Goal: Task Accomplishment & Management: Use online tool/utility

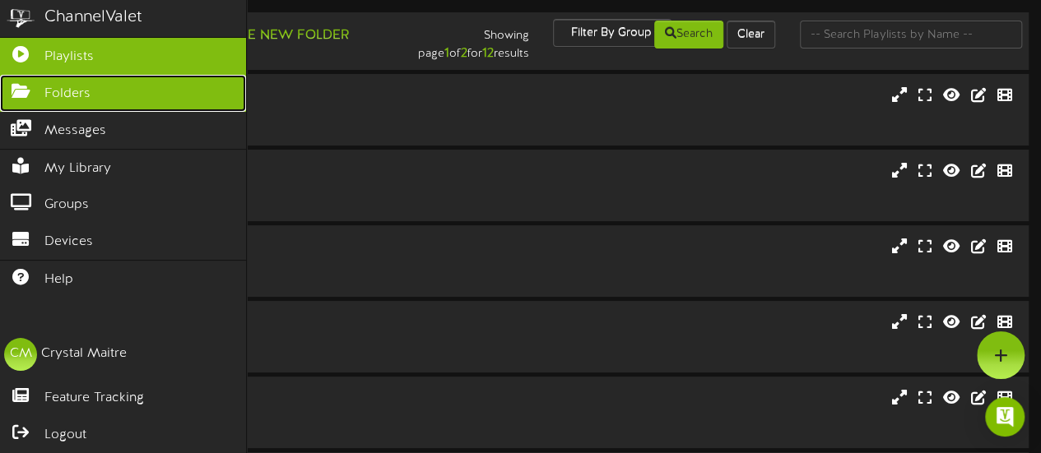
click at [29, 86] on icon at bounding box center [20, 89] width 41 height 12
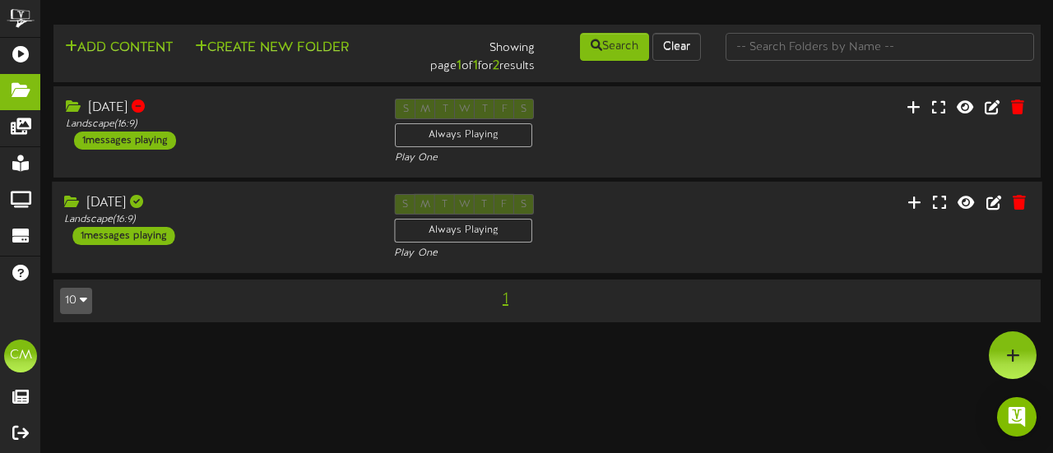
click at [183, 207] on div "[DATE]" at bounding box center [216, 203] width 305 height 19
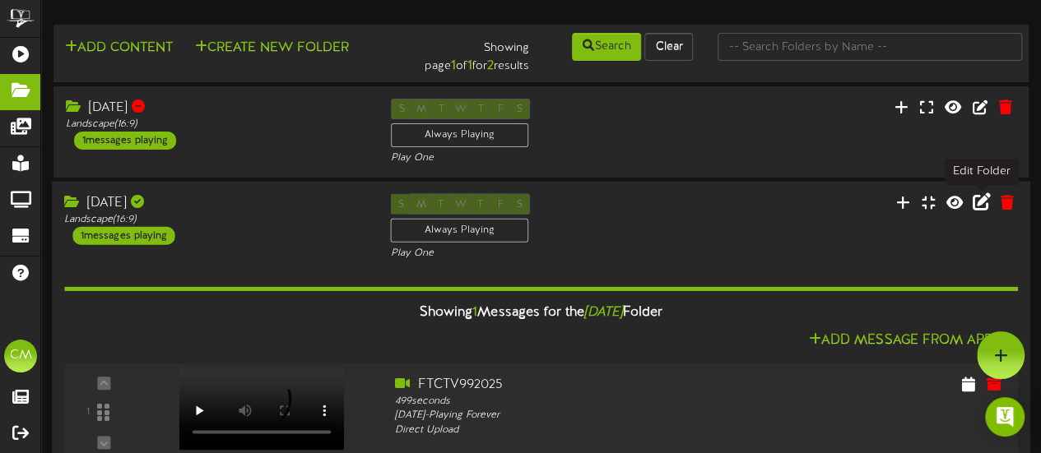
click at [977, 202] on icon at bounding box center [982, 202] width 18 height 18
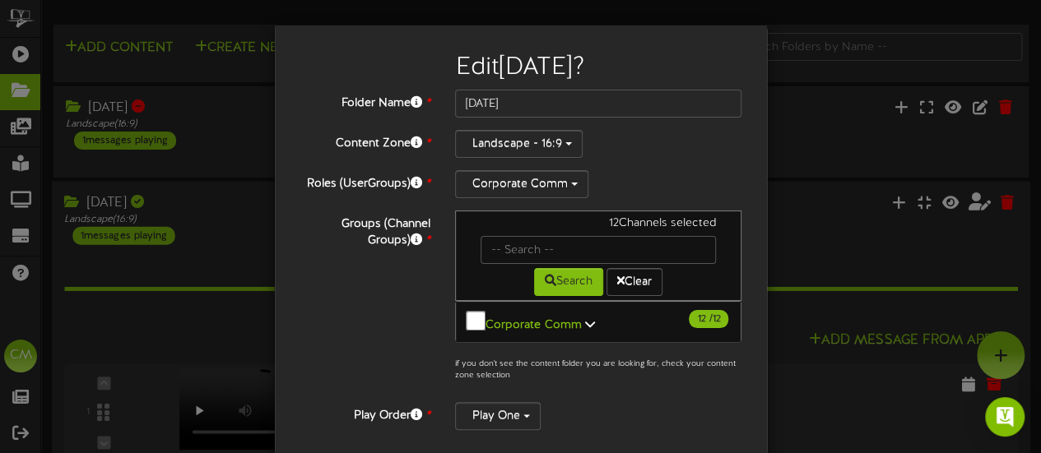
click at [799, 203] on div "Edit [DATE] ? Folder Name * [DATE] Content Zone * Landscape - 16:9 *" at bounding box center [520, 226] width 1041 height 453
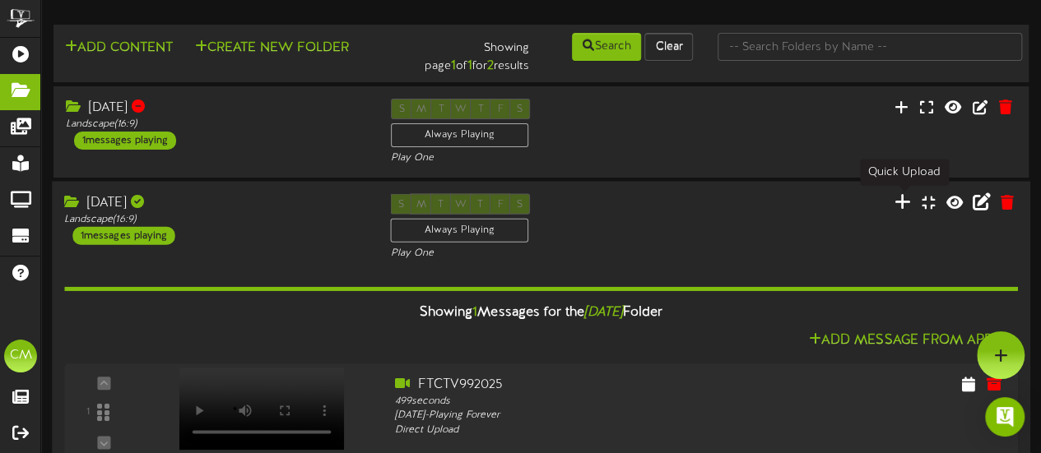
click at [908, 206] on icon at bounding box center [902, 202] width 16 height 18
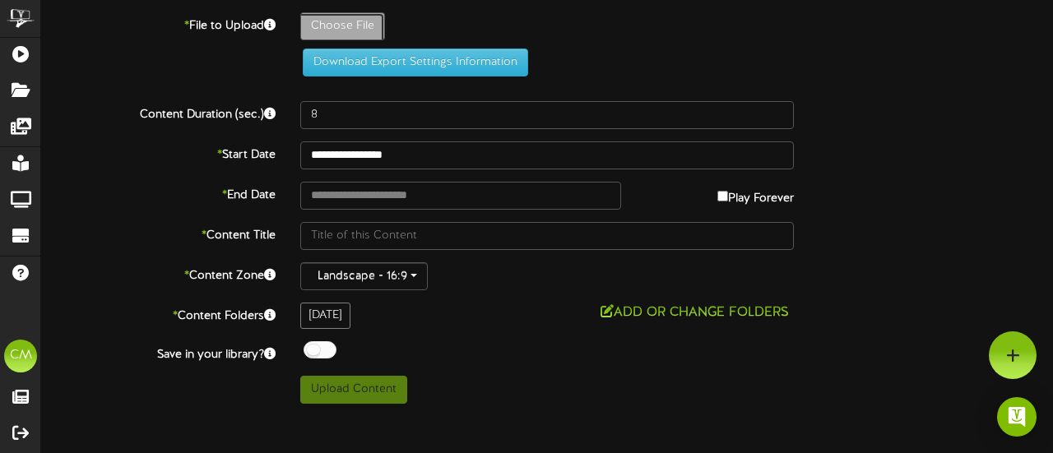
type input "**********"
type input "FTCTV992025"
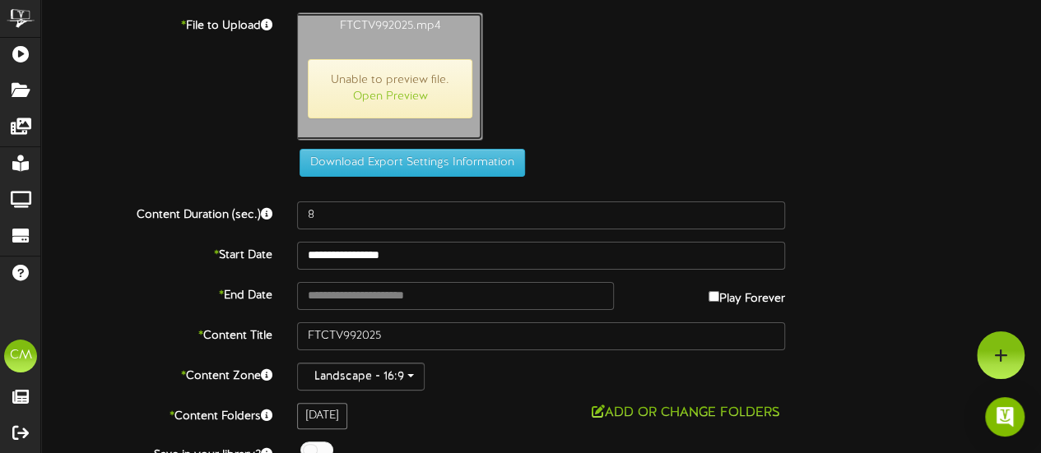
type input "504"
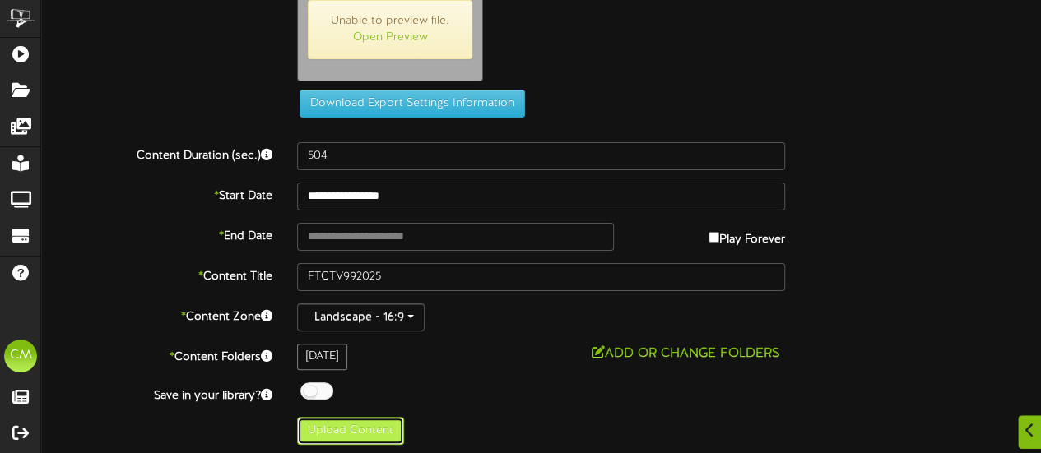
click at [356, 422] on button "Upload Content" at bounding box center [350, 431] width 107 height 28
type input "**********"
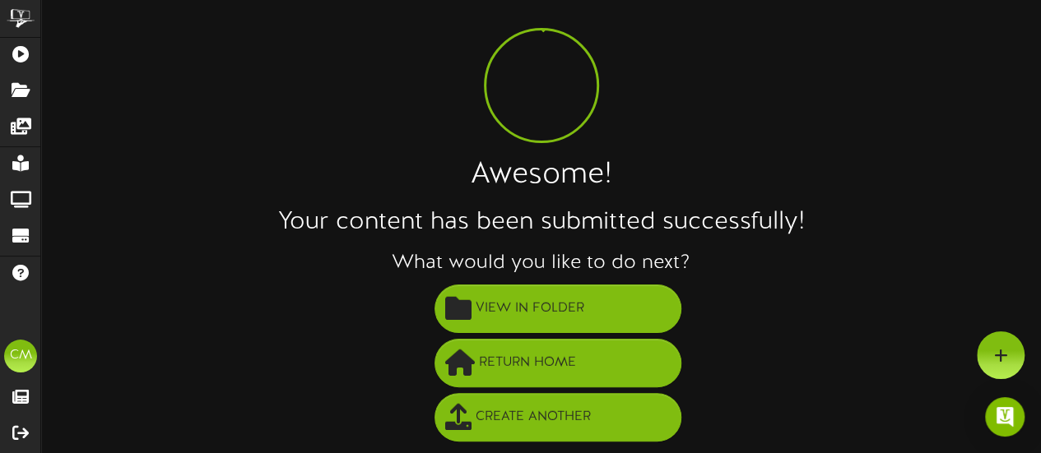
scroll to position [39, 0]
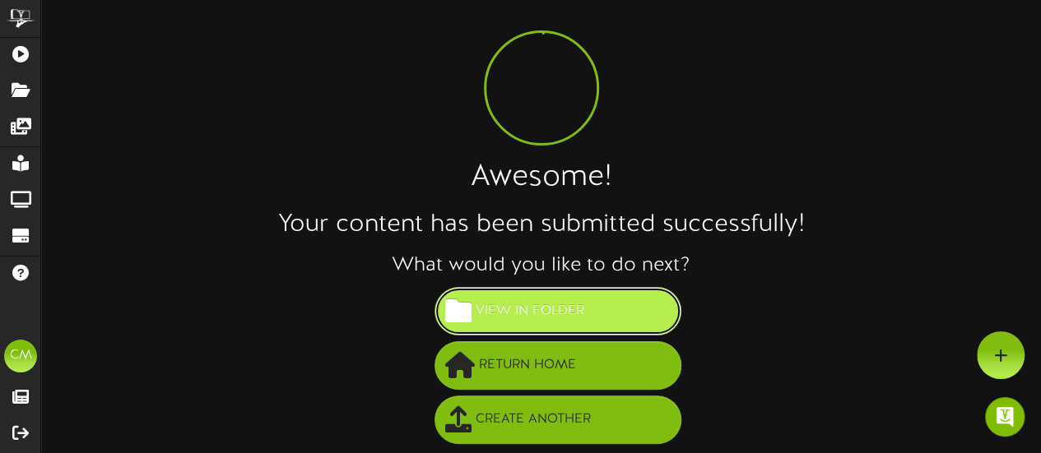
click at [559, 311] on span "View in Folder" at bounding box center [529, 311] width 117 height 27
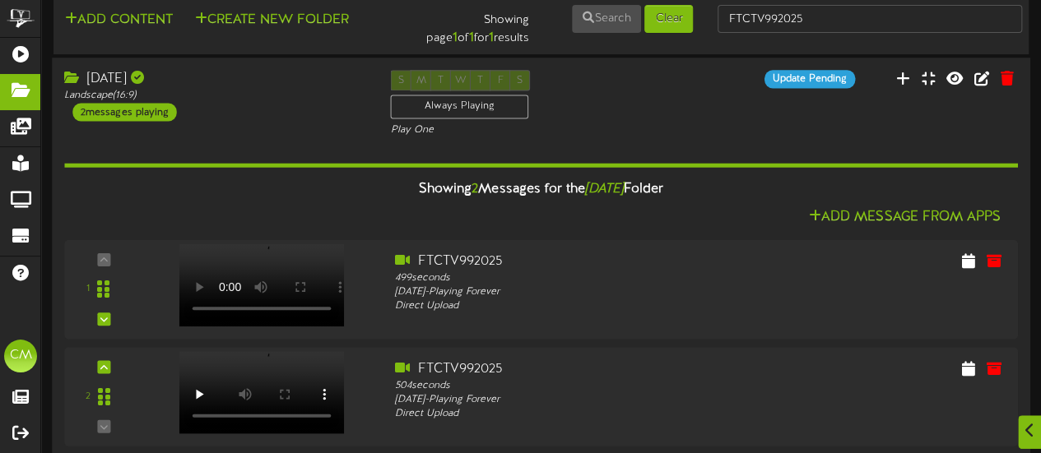
scroll to position [44, 0]
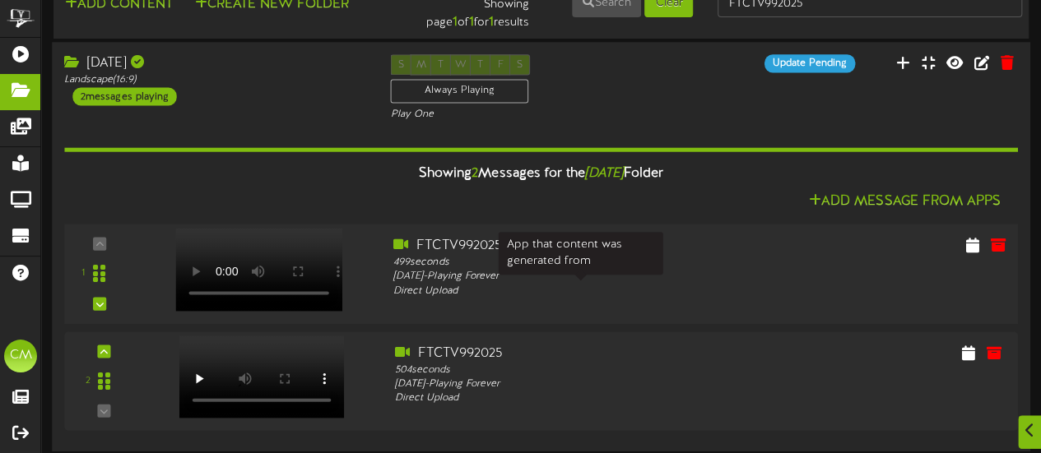
click at [722, 286] on div "Direct Upload" at bounding box center [581, 291] width 376 height 14
click at [680, 360] on div "FTCTV992025" at bounding box center [581, 353] width 376 height 19
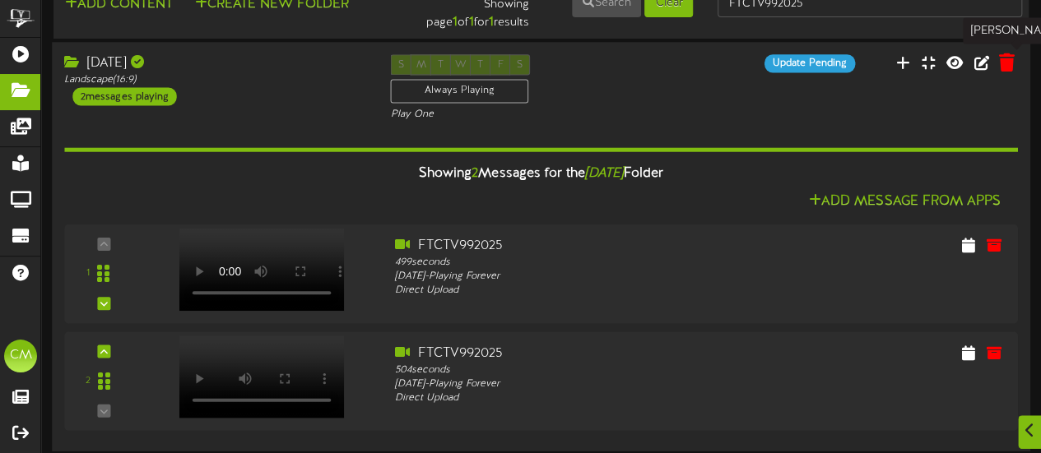
click at [1005, 60] on icon at bounding box center [1007, 62] width 16 height 18
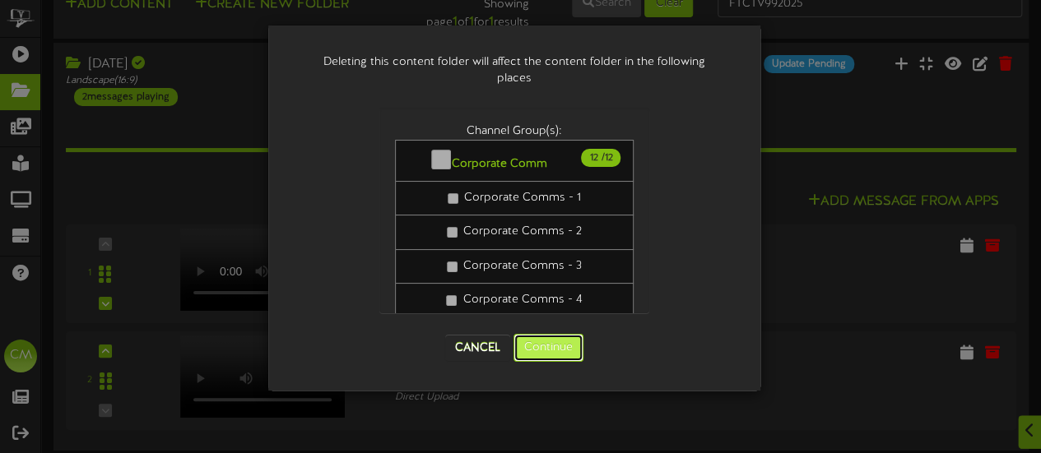
click at [546, 349] on button "Continue" at bounding box center [548, 348] width 70 height 28
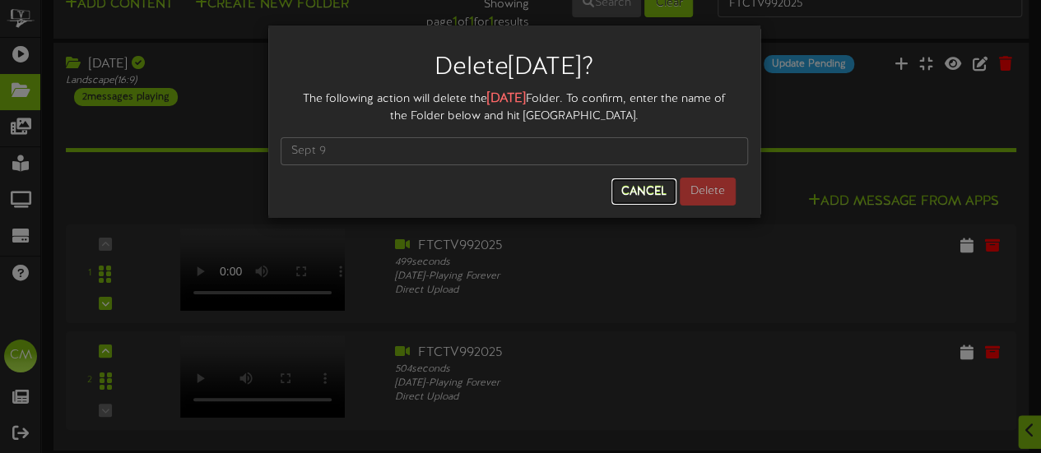
click at [662, 188] on button "Cancel" at bounding box center [643, 192] width 65 height 26
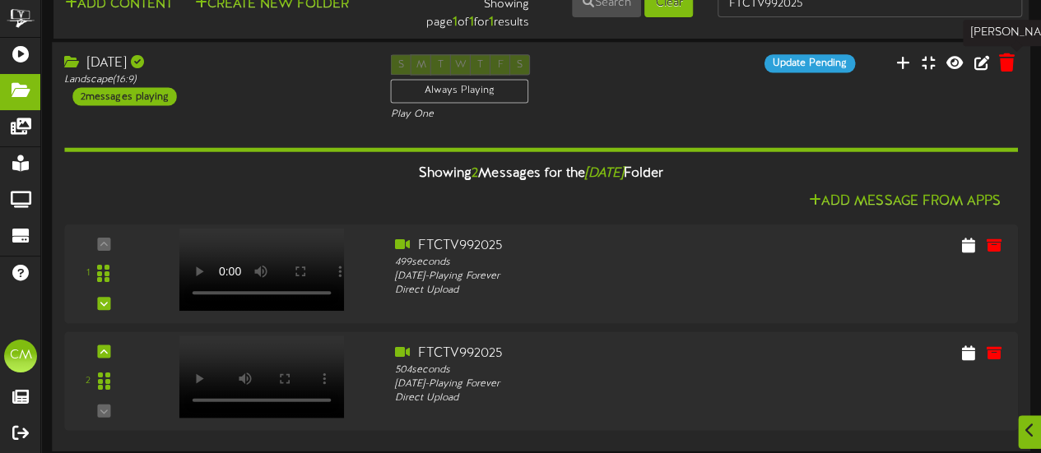
click at [1006, 63] on icon at bounding box center [1007, 62] width 16 height 18
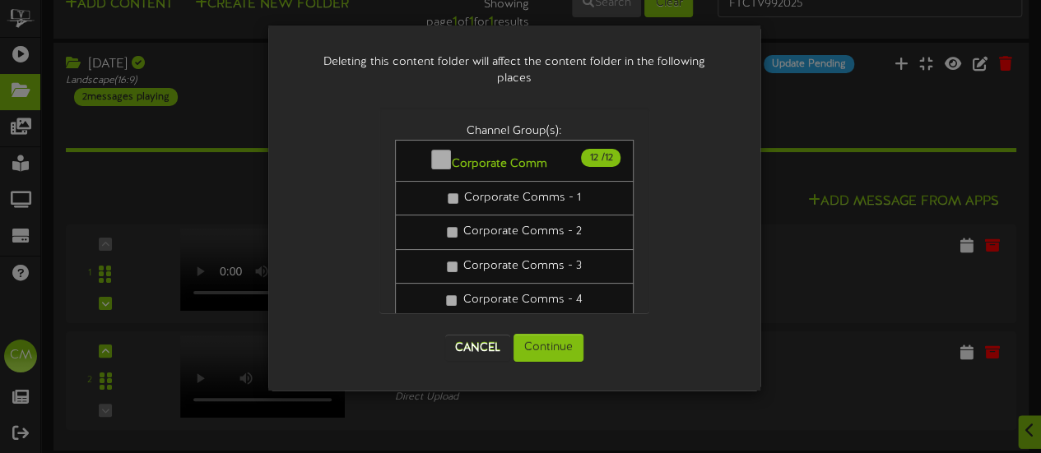
click at [814, 136] on div "Deleting this content folder will affect the content folder in the following pl…" at bounding box center [520, 226] width 1041 height 453
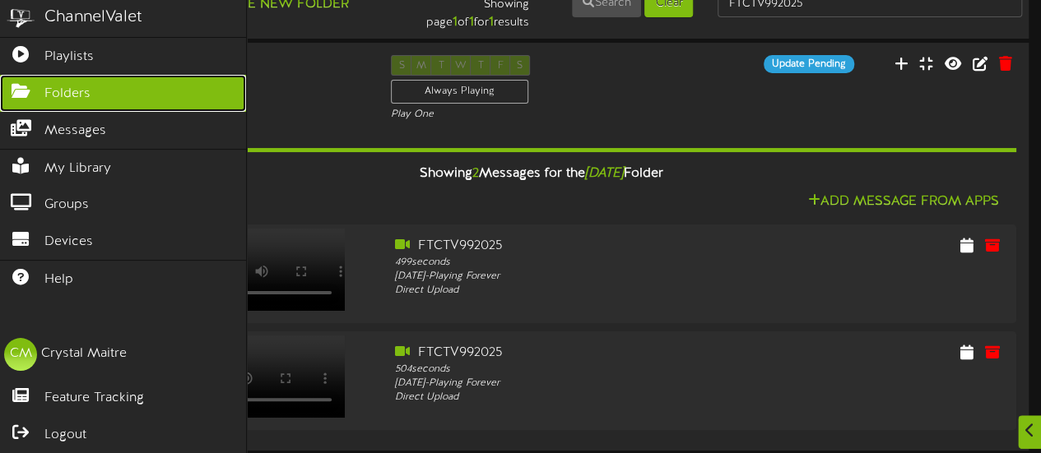
click at [28, 83] on icon at bounding box center [20, 89] width 41 height 12
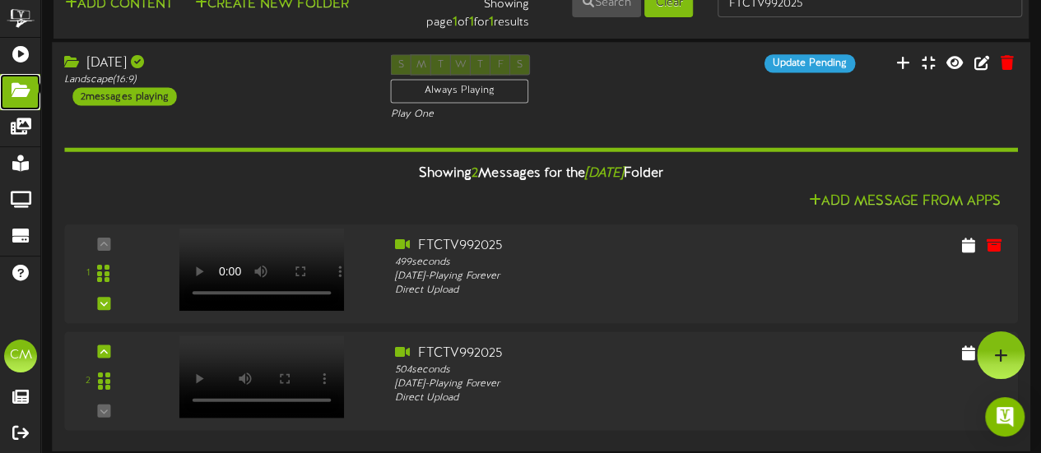
scroll to position [0, 0]
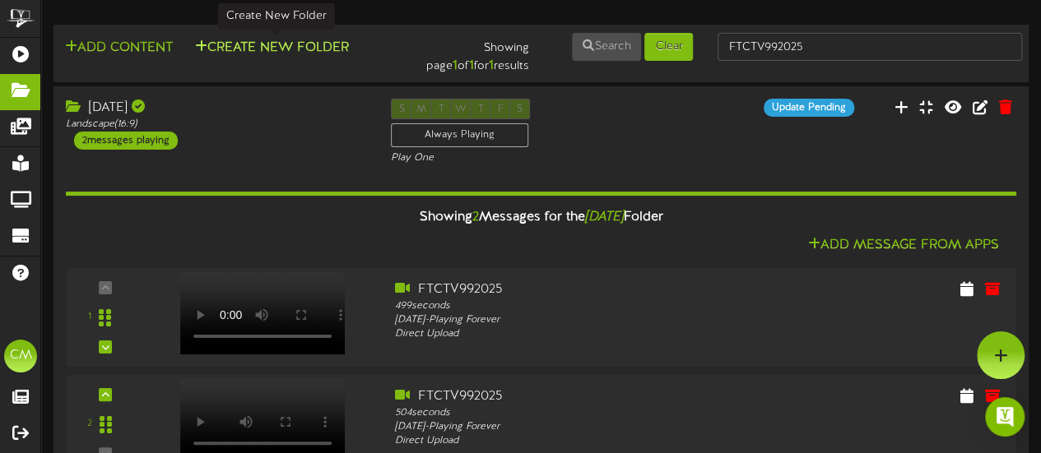
click at [224, 48] on button "Create New Folder" at bounding box center [272, 48] width 164 height 21
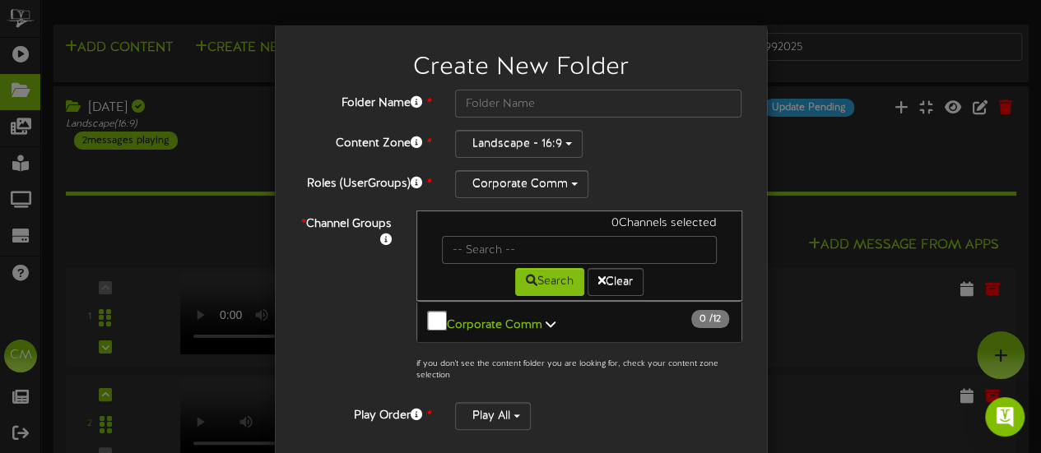
scroll to position [82, 0]
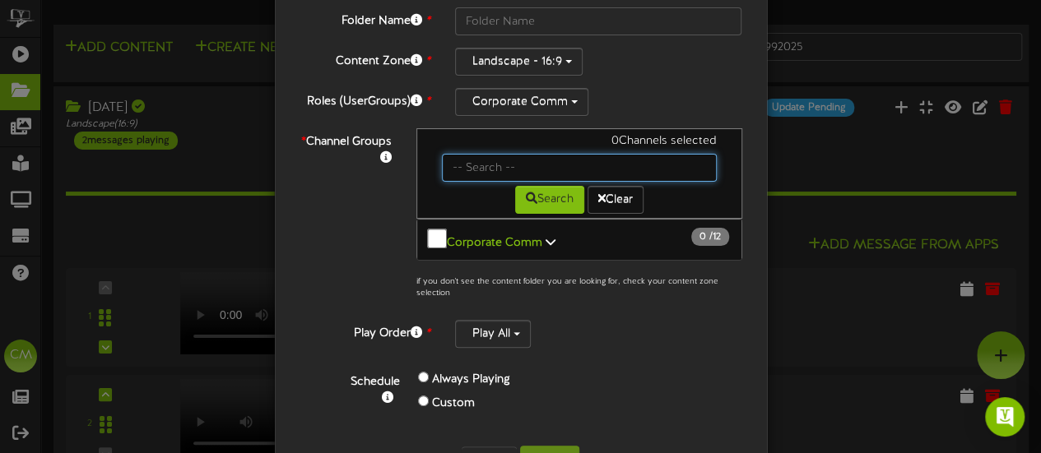
click at [468, 156] on input "text" at bounding box center [579, 168] width 275 height 28
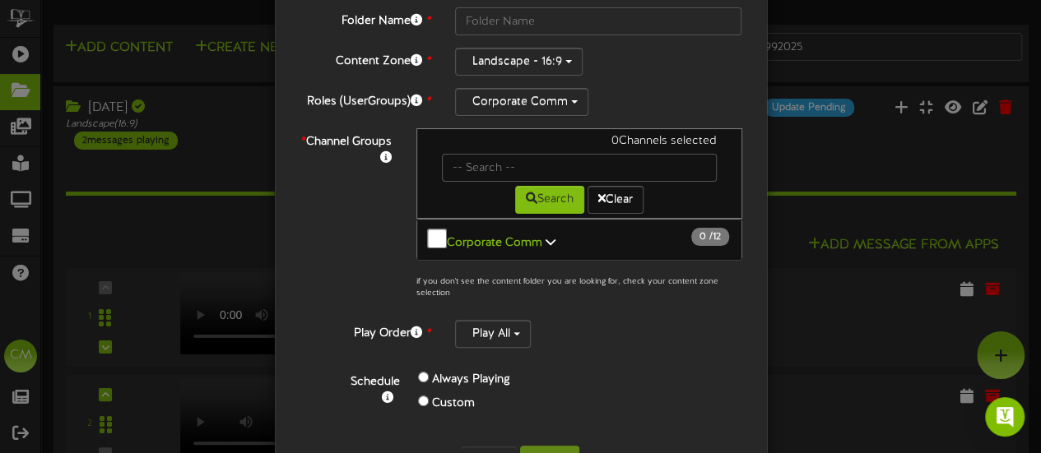
click at [816, 169] on div "Create New Folder Folder Name * Content Zone * Landscape - 16:9 *" at bounding box center [520, 226] width 1041 height 453
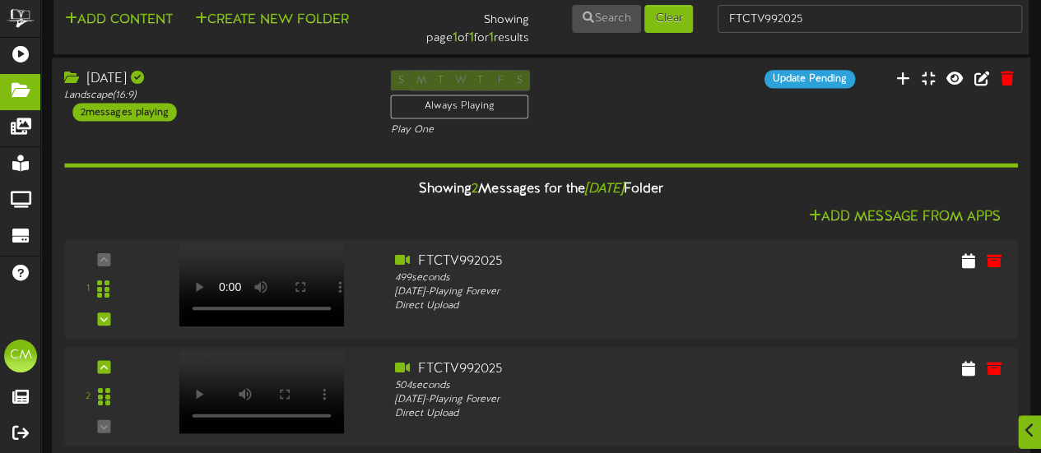
scroll to position [44, 0]
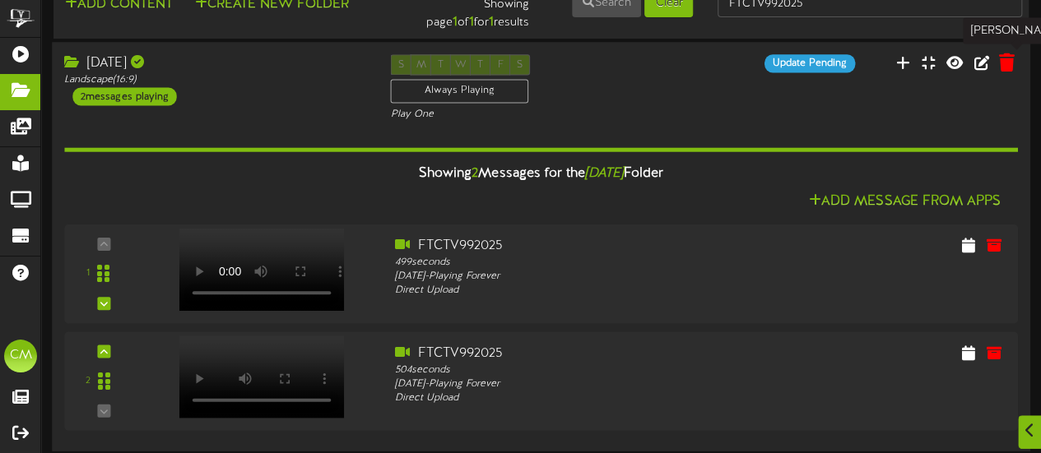
click at [1005, 67] on icon at bounding box center [1007, 62] width 16 height 18
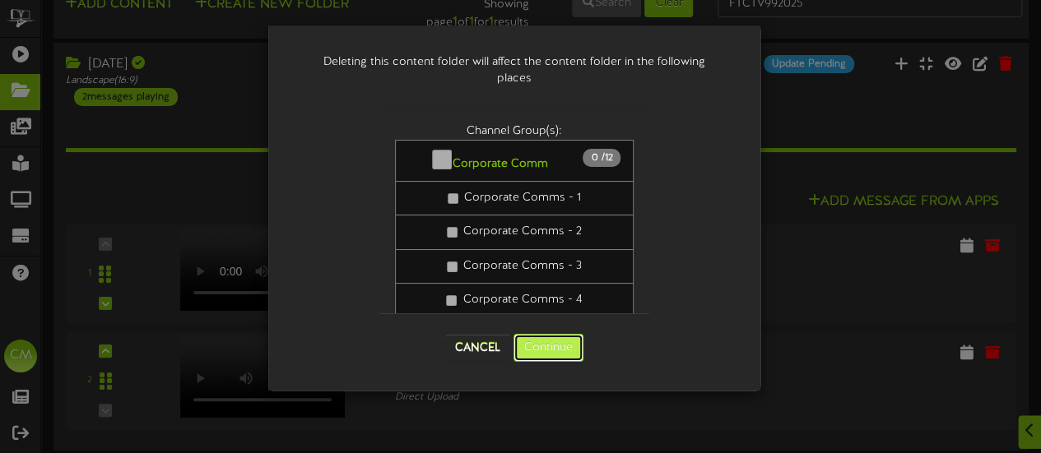
click at [545, 350] on button "Continue" at bounding box center [548, 348] width 70 height 28
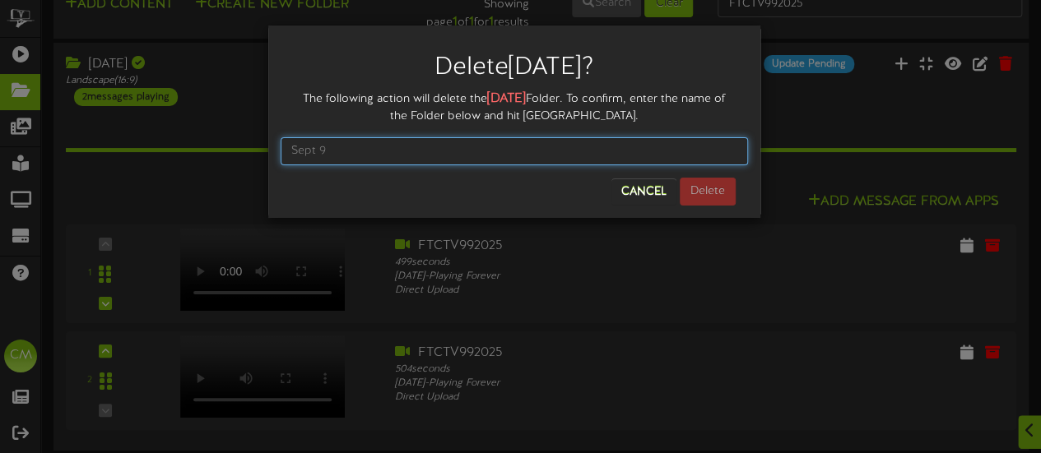
click at [415, 151] on input "text" at bounding box center [514, 151] width 467 height 28
type input "Sept 9"
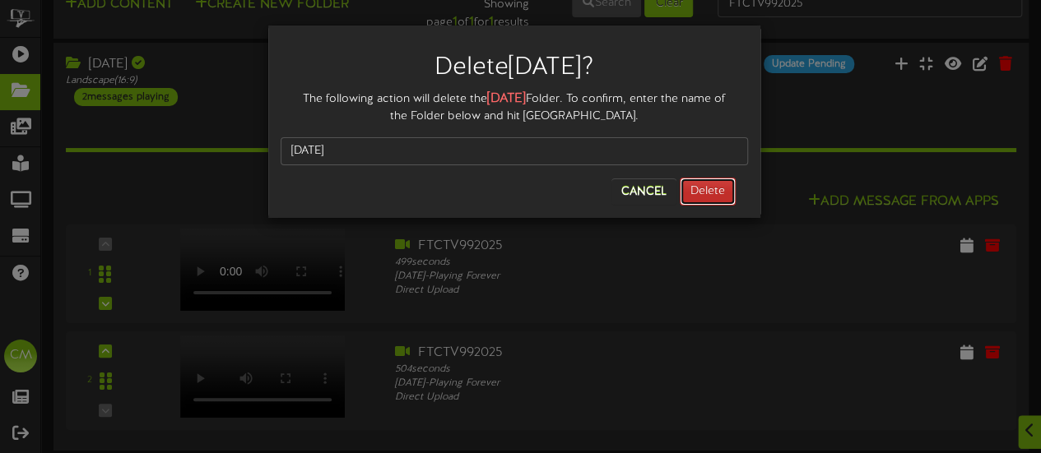
click at [727, 188] on button "Delete" at bounding box center [708, 192] width 56 height 28
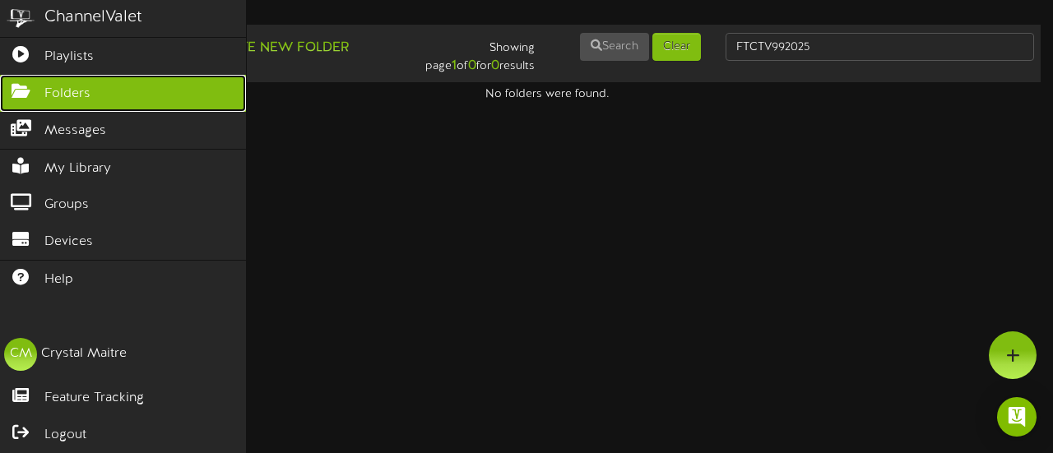
click at [103, 89] on link "Folders" at bounding box center [123, 93] width 246 height 37
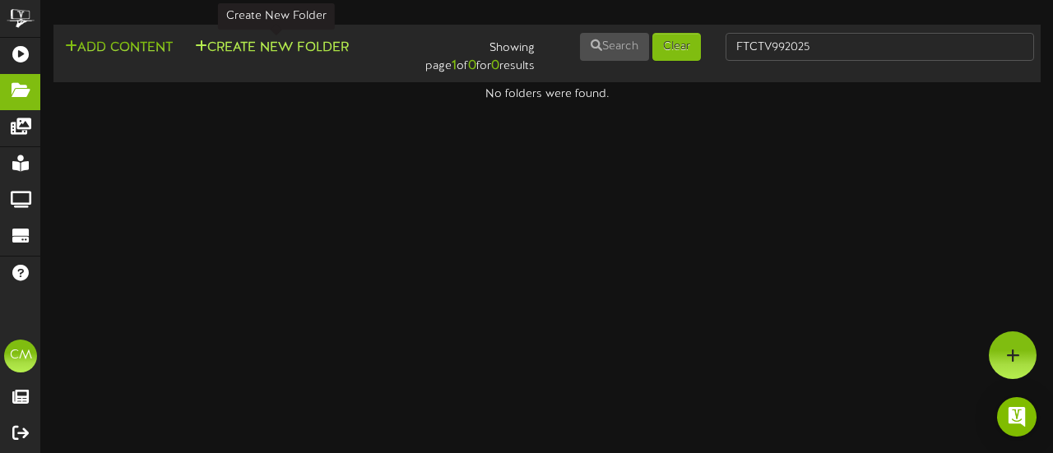
click at [270, 50] on button "Create New Folder" at bounding box center [272, 48] width 164 height 21
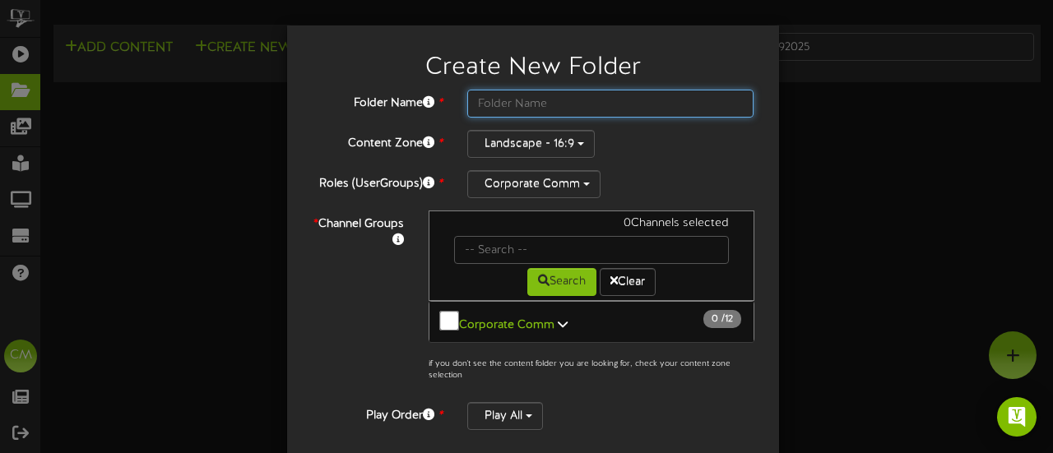
click at [500, 100] on input "text" at bounding box center [610, 104] width 287 height 28
type input "Sept 9"
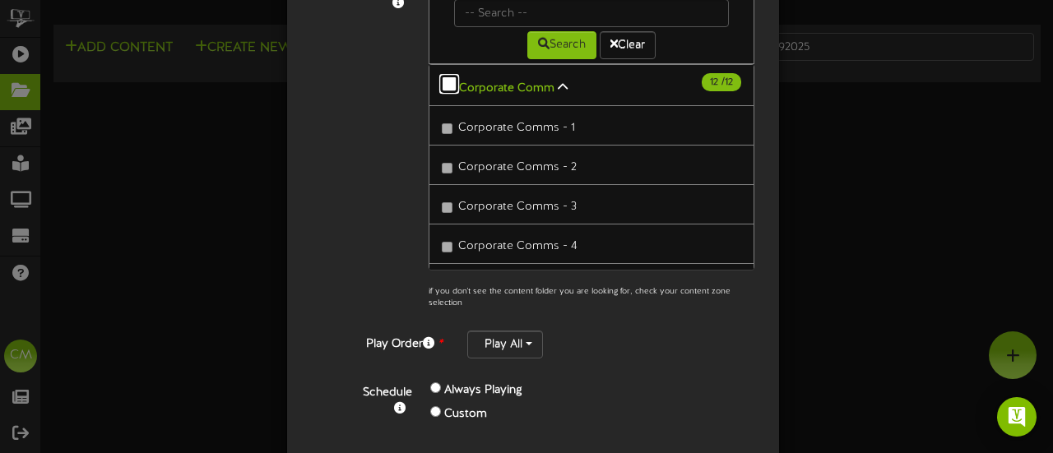
scroll to position [299, 0]
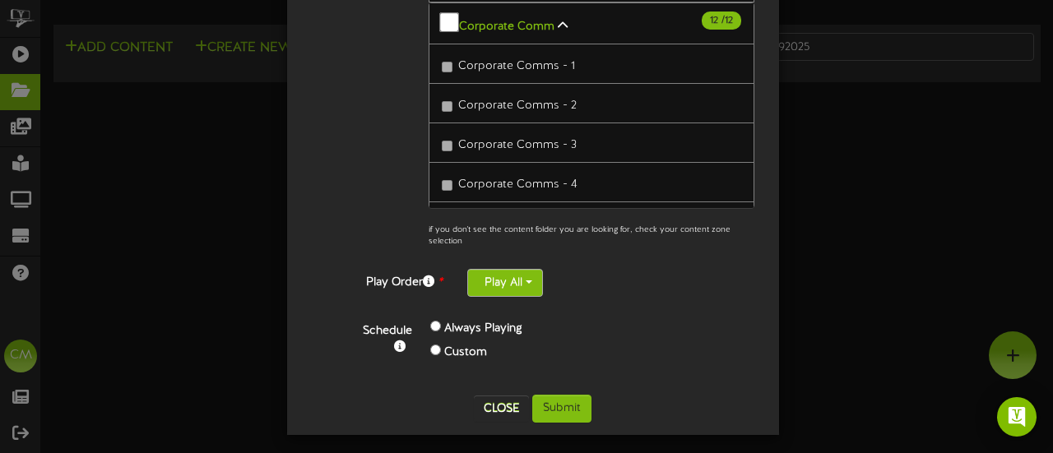
click at [499, 280] on button "Play All" at bounding box center [505, 283] width 76 height 28
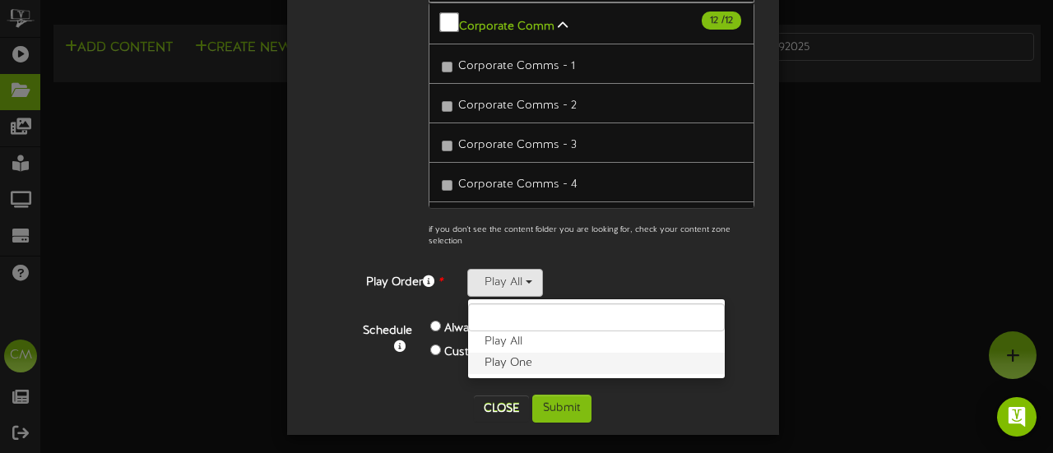
click at [494, 364] on label "Play One" at bounding box center [596, 363] width 257 height 21
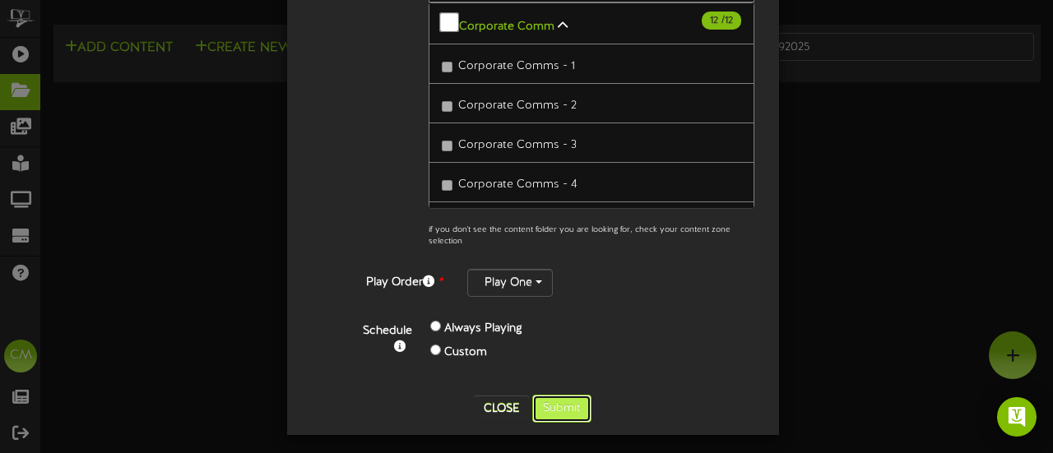
click at [559, 403] on button "Submit" at bounding box center [561, 409] width 59 height 28
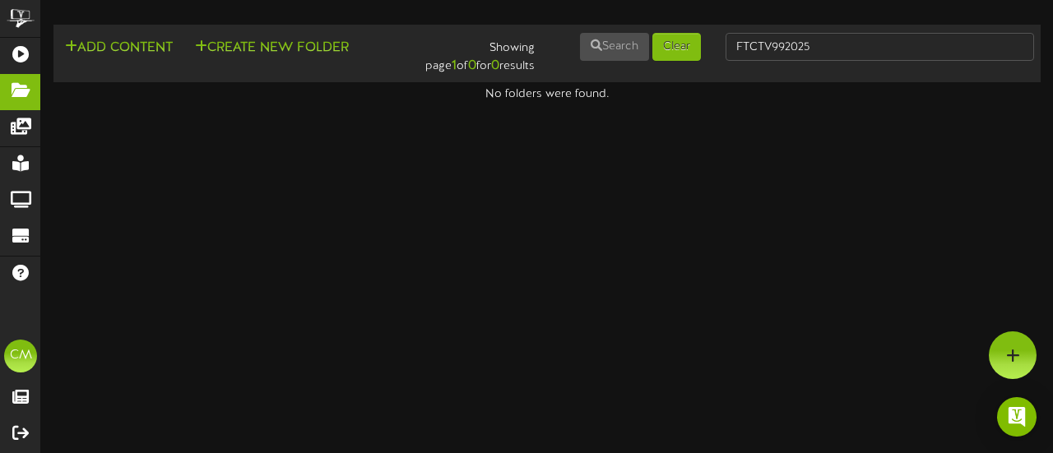
drag, startPoint x: 320, startPoint y: 172, endPoint x: 319, endPoint y: 164, distance: 8.3
click at [320, 103] on html "ChannelValet Playlists Folders Messages My Library Groups Devices Help CM Cryst…" at bounding box center [526, 51] width 1053 height 103
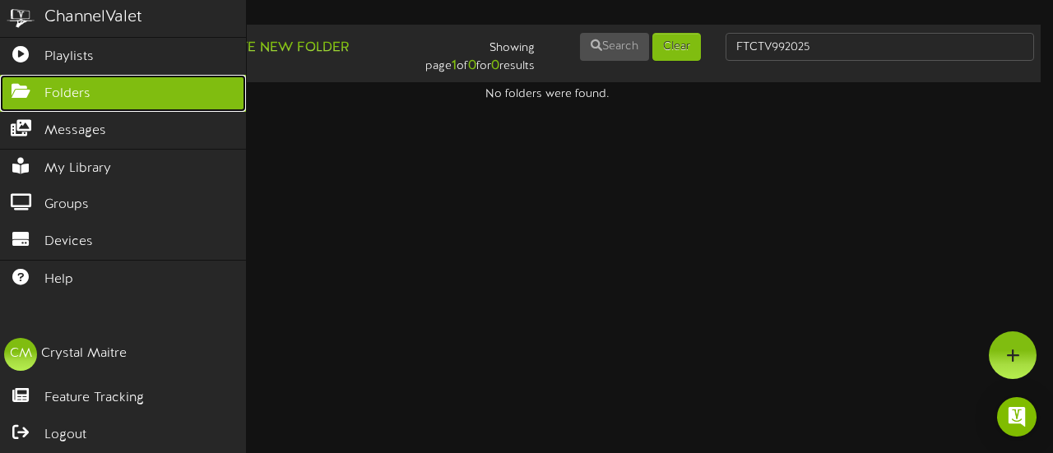
click at [20, 92] on icon at bounding box center [20, 89] width 41 height 12
click at [72, 91] on span "Folders" at bounding box center [67, 94] width 46 height 19
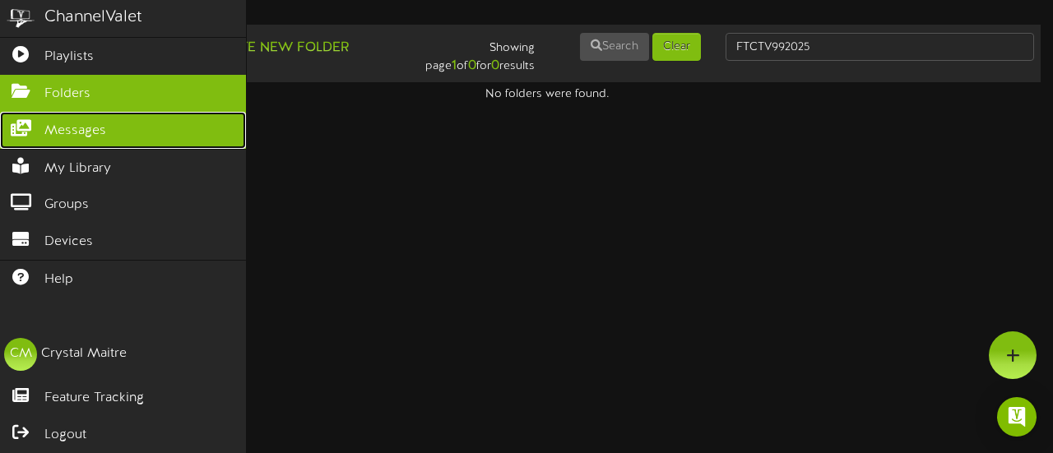
click at [68, 141] on link "Messages" at bounding box center [123, 130] width 246 height 37
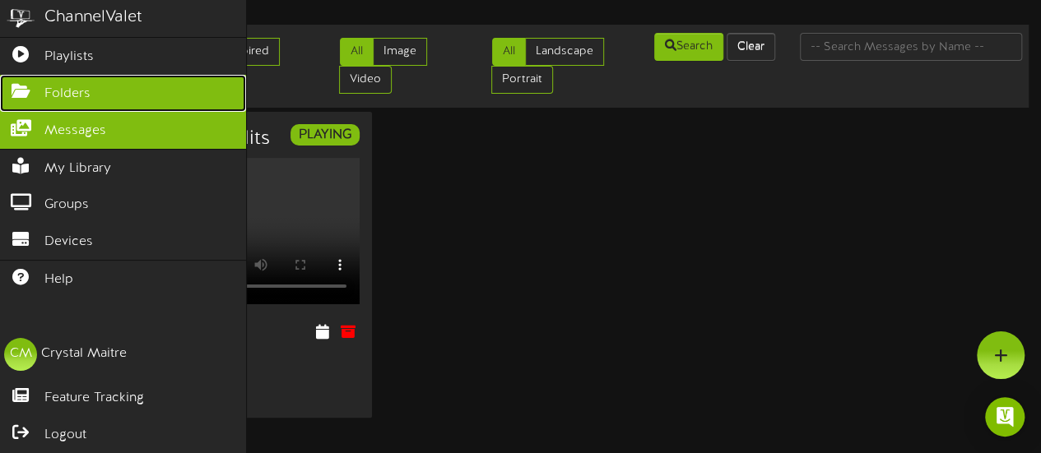
click at [44, 93] on link "Folders" at bounding box center [123, 93] width 246 height 37
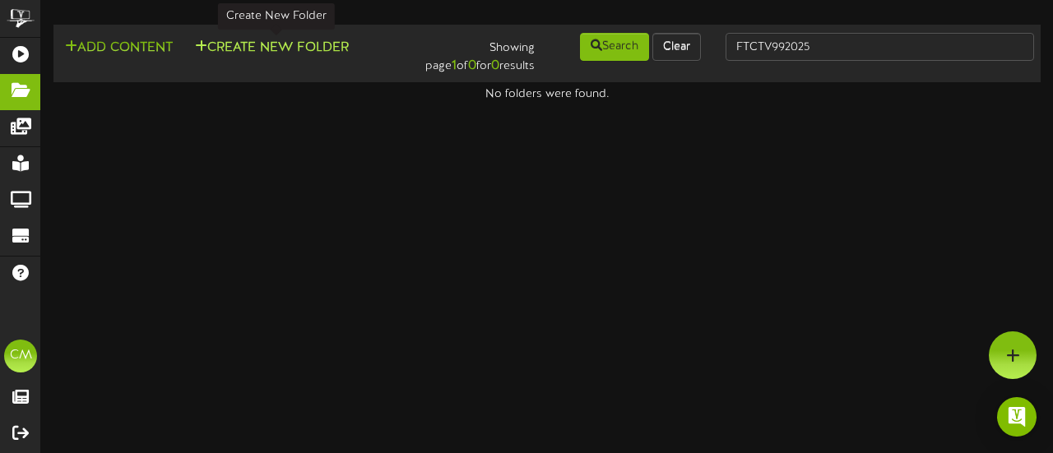
click at [315, 45] on button "Create New Folder" at bounding box center [272, 48] width 164 height 21
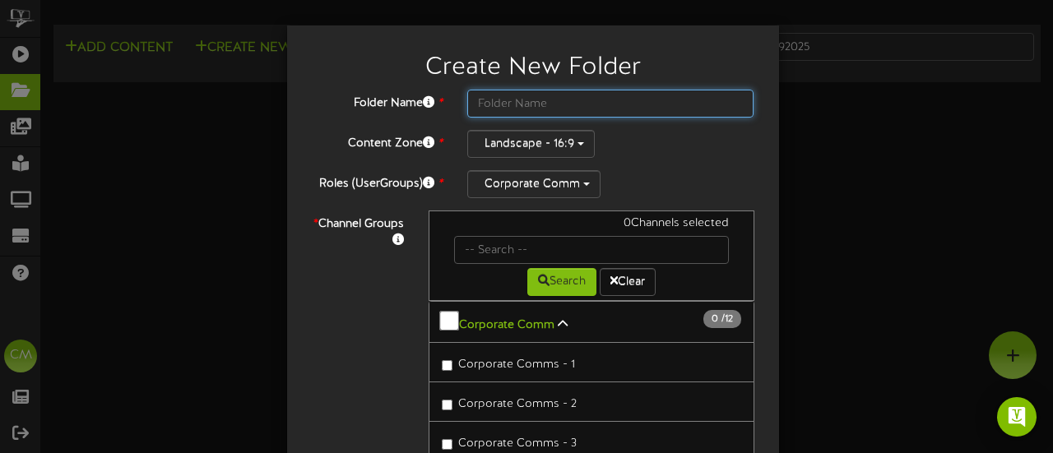
click at [520, 100] on input "text" at bounding box center [610, 104] width 287 height 28
type input "Sept 9"
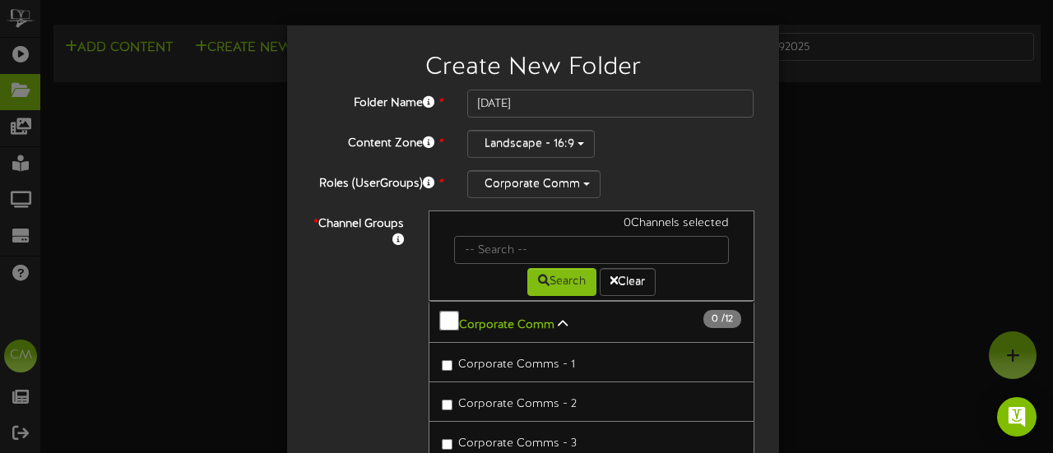
click at [657, 156] on div "Landscape - 16:9" at bounding box center [610, 144] width 287 height 28
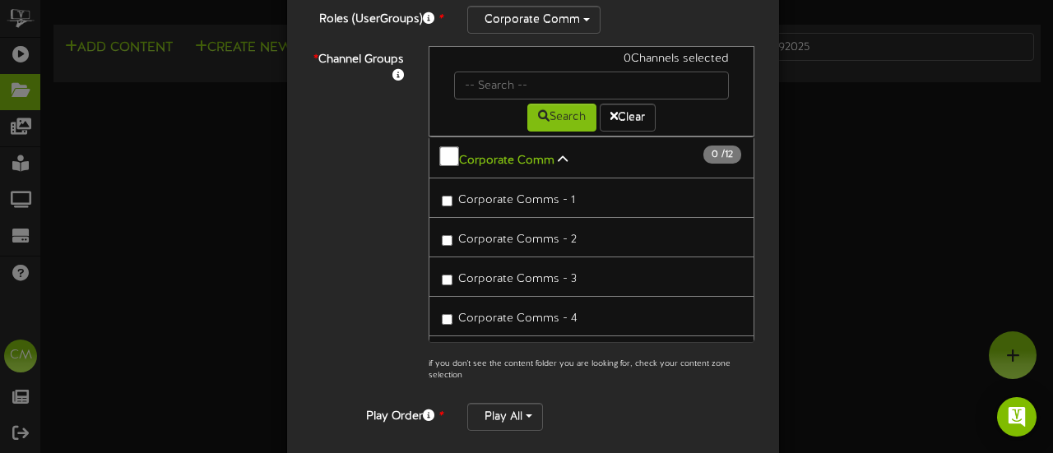
click at [431, 149] on button "Corporate Comm 0 / 12" at bounding box center [592, 158] width 326 height 42
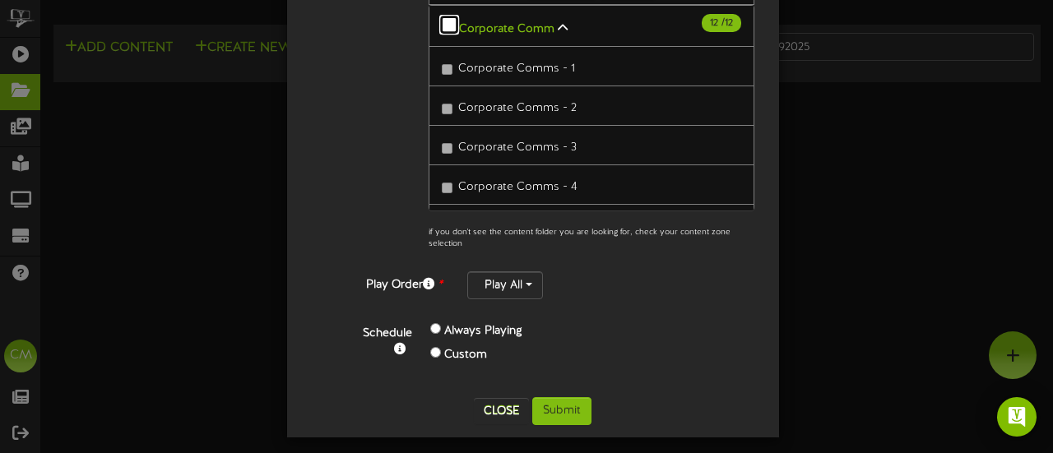
scroll to position [299, 0]
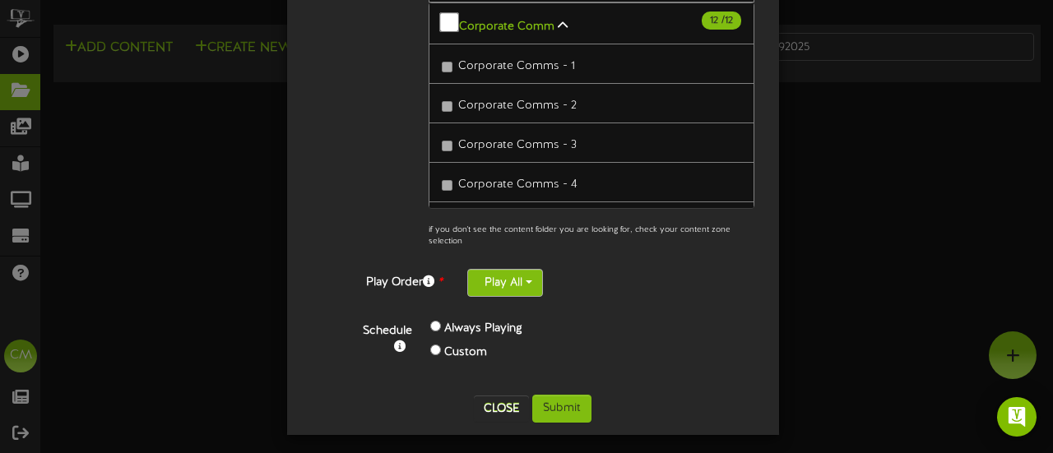
click at [506, 274] on button "Play All" at bounding box center [505, 283] width 76 height 28
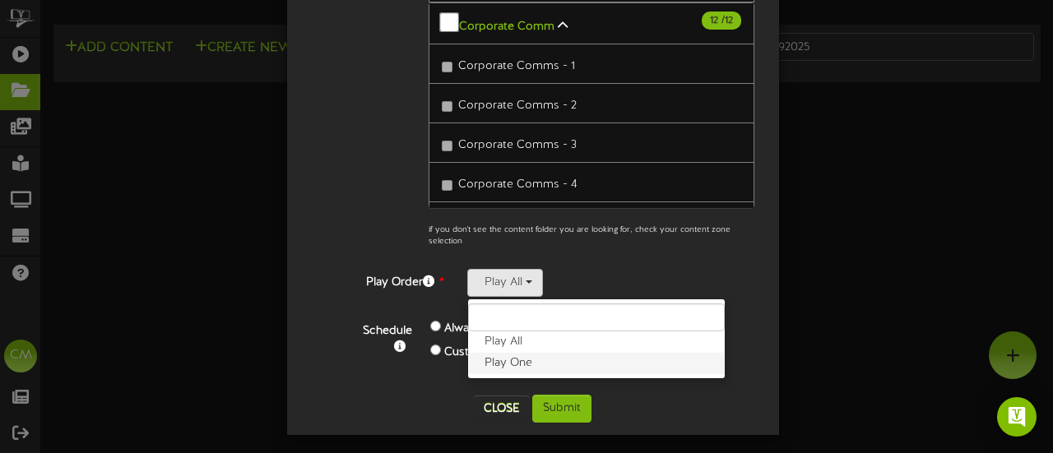
click at [513, 353] on label "Play One" at bounding box center [596, 363] width 257 height 21
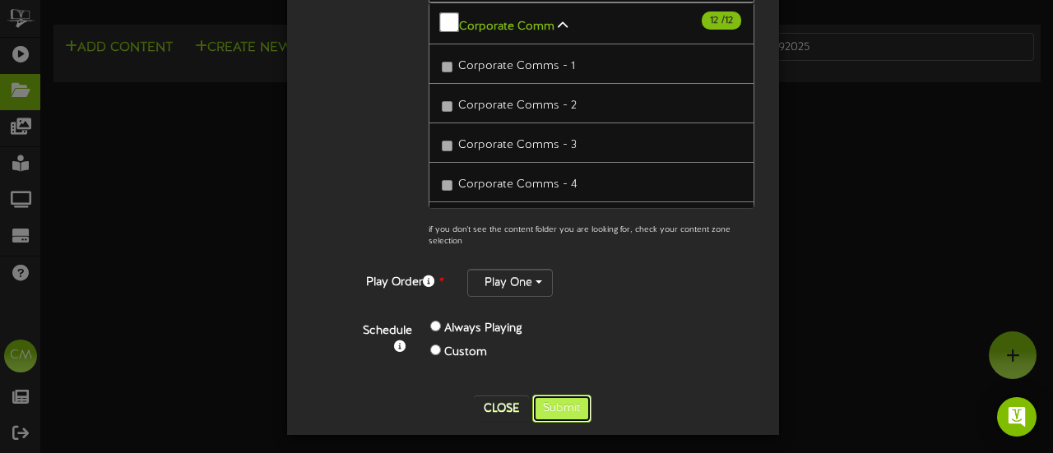
click at [553, 395] on button "Submit" at bounding box center [561, 409] width 59 height 28
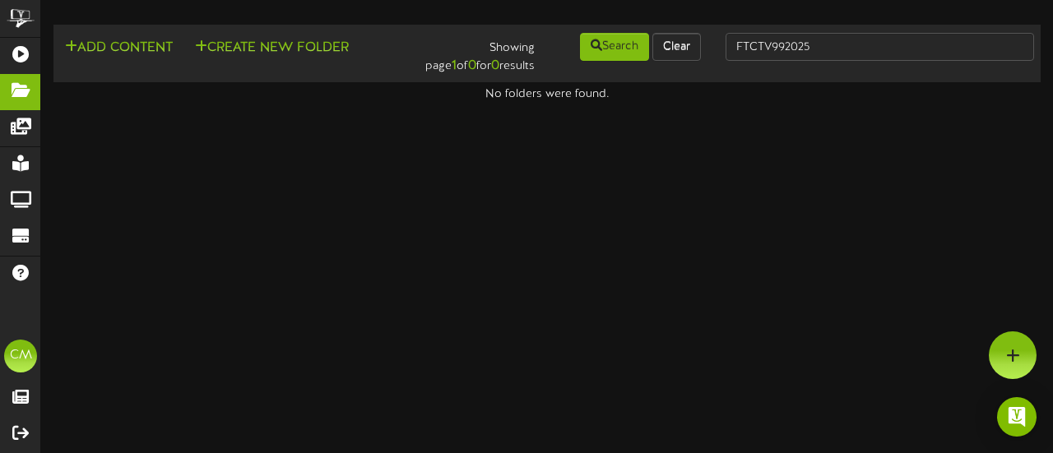
click at [467, 50] on div "Showing page 1 of 0 for 0 results" at bounding box center [464, 53] width 166 height 44
click at [577, 103] on html "ChannelValet Playlists Folders Messages My Library Groups Devices Help CM Cryst…" at bounding box center [526, 51] width 1053 height 103
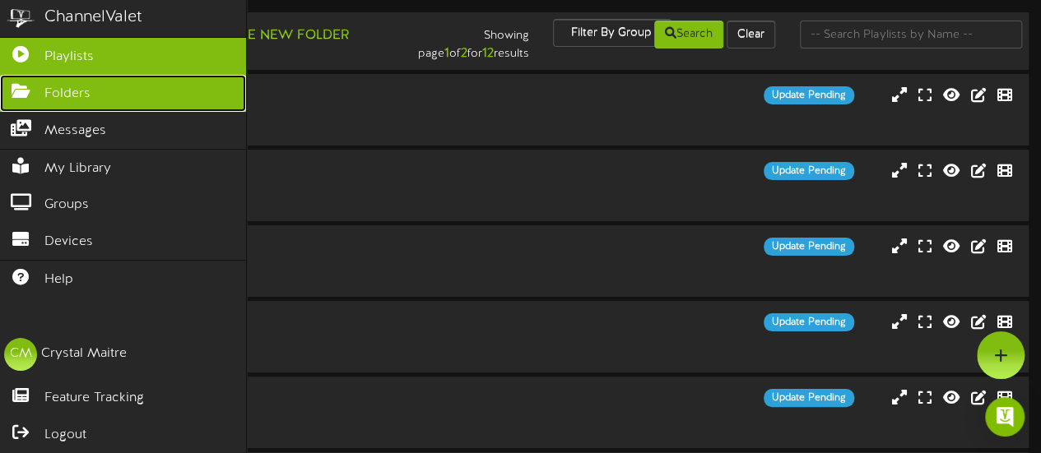
click at [23, 88] on icon at bounding box center [20, 89] width 41 height 12
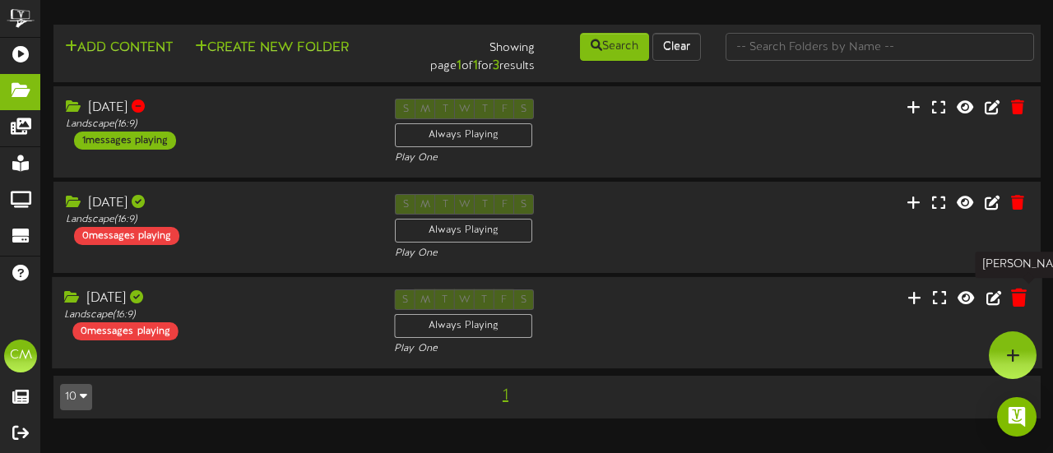
click at [1017, 299] on icon at bounding box center [1019, 298] width 16 height 18
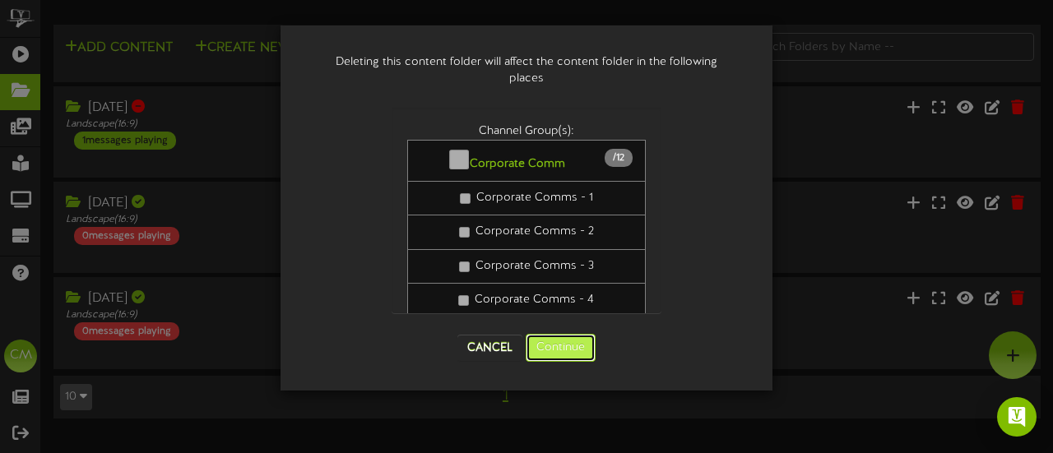
click at [541, 346] on button "Continue" at bounding box center [561, 348] width 70 height 28
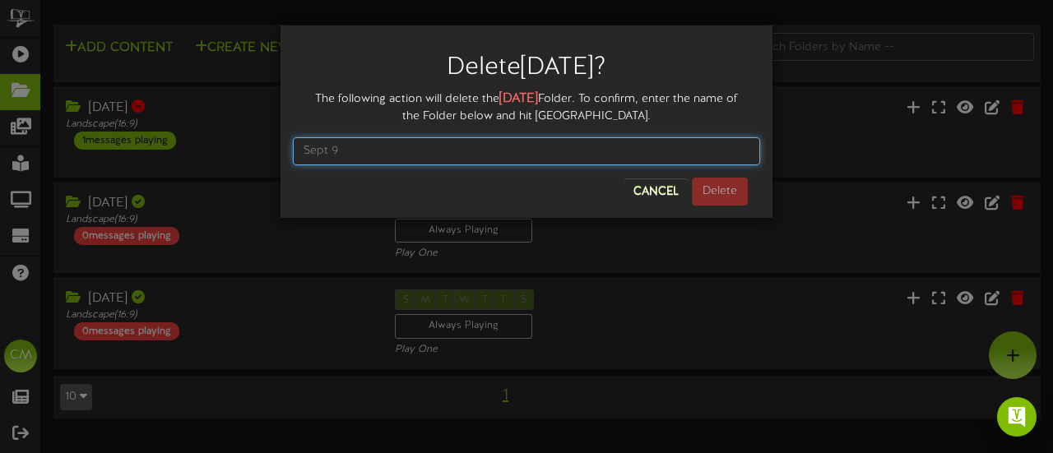
click at [316, 145] on input "text" at bounding box center [526, 151] width 467 height 28
type input "[DATE]"
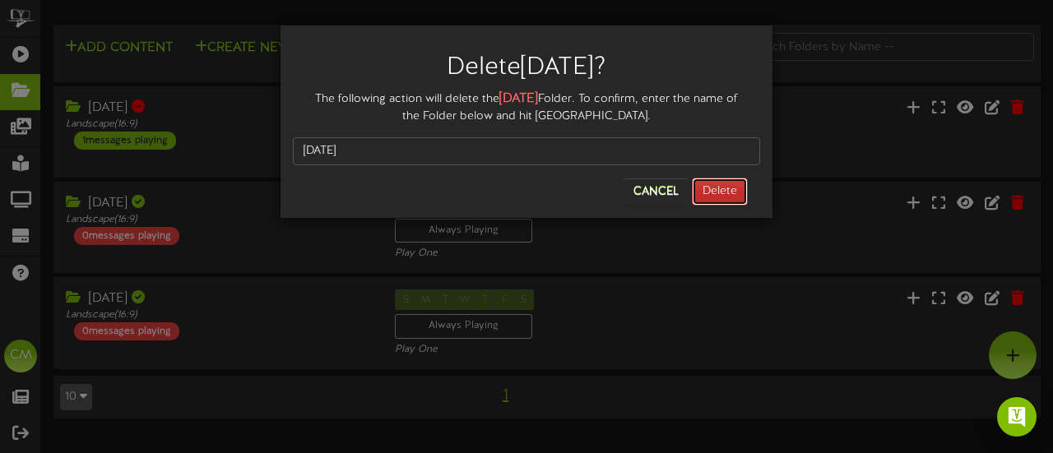
click at [723, 185] on button "Delete" at bounding box center [720, 192] width 56 height 28
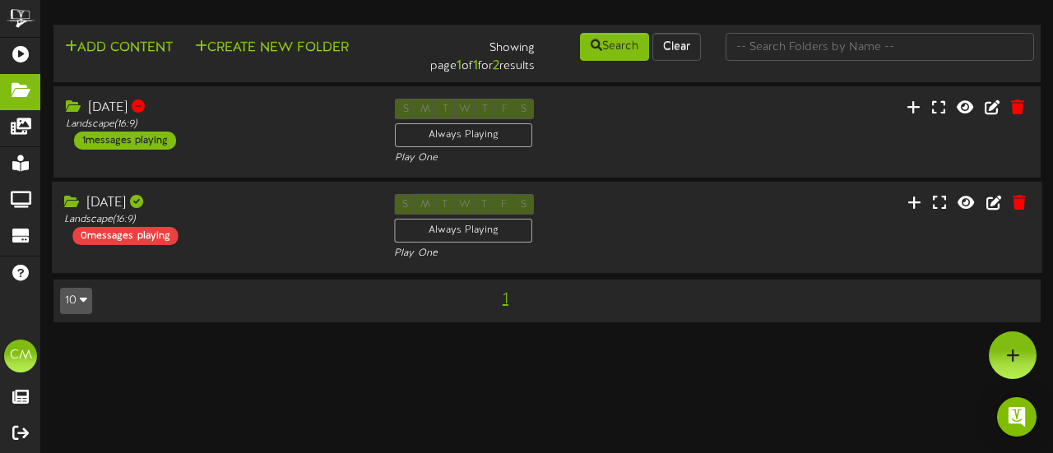
click at [680, 230] on div "S M T W T F S Always Playing Play One" at bounding box center [547, 227] width 330 height 67
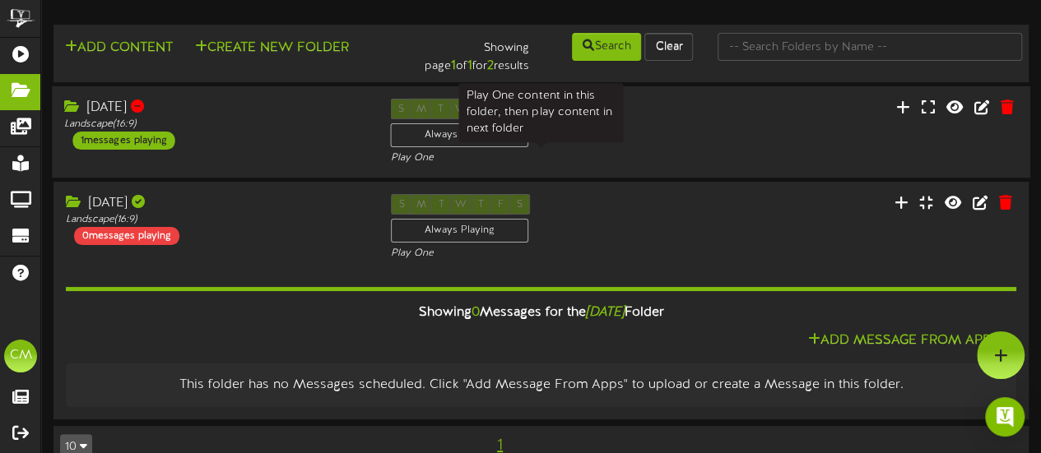
click at [624, 153] on div "Play One" at bounding box center [540, 158] width 301 height 14
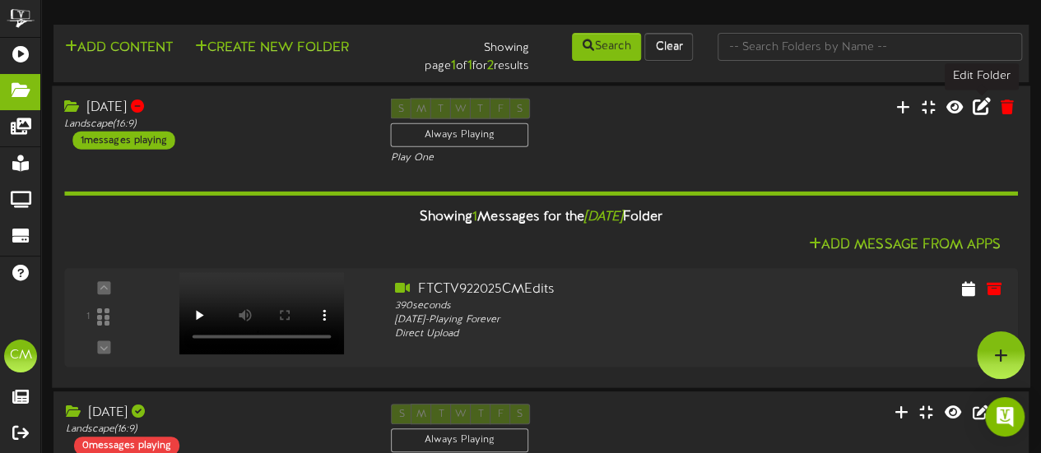
click at [982, 109] on icon at bounding box center [982, 106] width 18 height 18
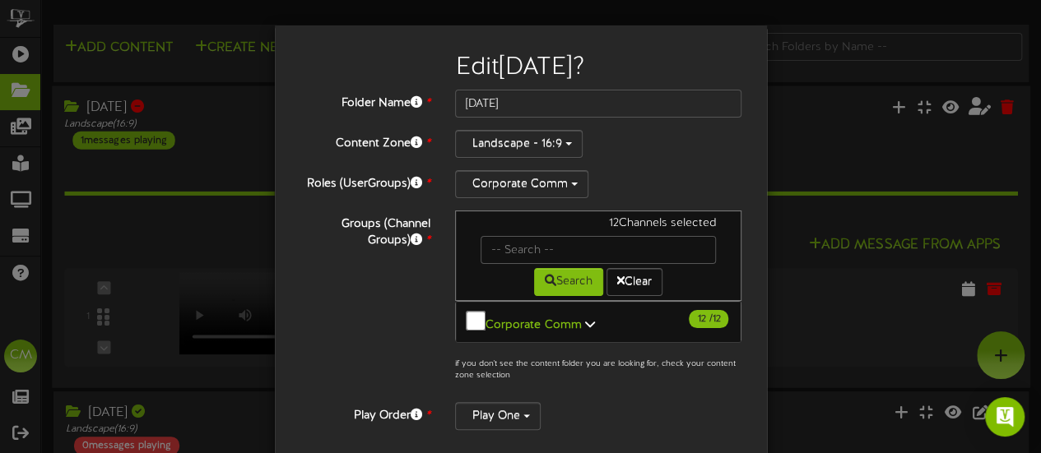
click at [877, 153] on div "Edit Sept 2 ? Folder Name * Sept 2 Content Zone * Landscape - 16:9 *" at bounding box center [520, 226] width 1041 height 453
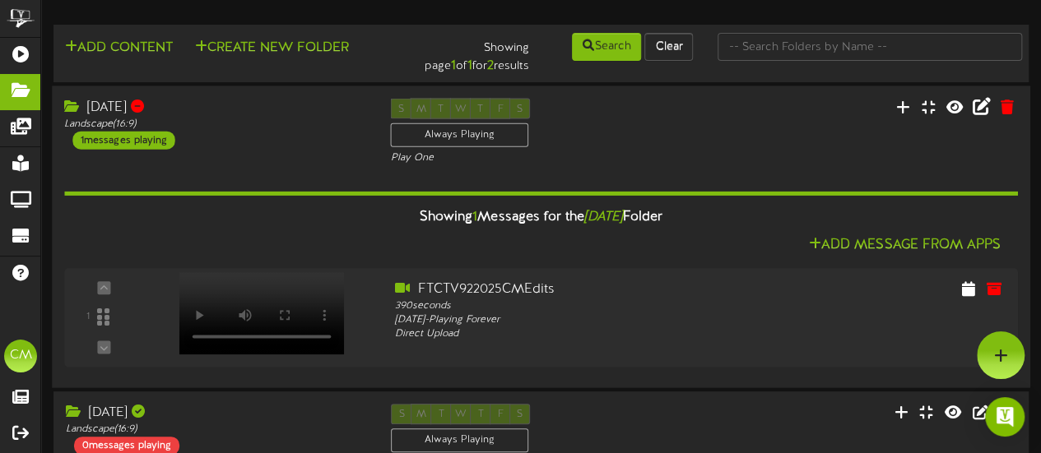
click at [650, 127] on div "S M T W T F S Always Playing Play One" at bounding box center [541, 131] width 326 height 67
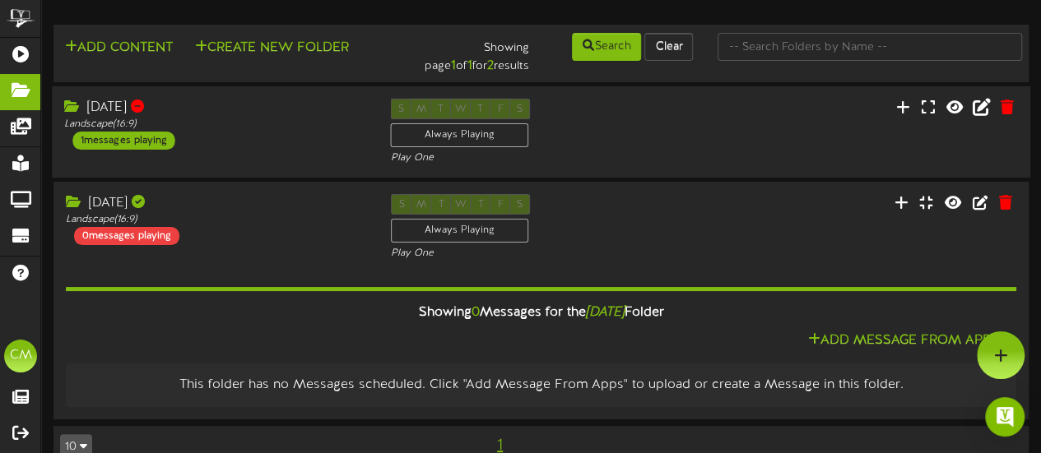
click at [772, 114] on div "Sept 2 Landscape ( 16:9 ) 1 messages playing S M T W T F S Always Playing Play …" at bounding box center [541, 132] width 978 height 67
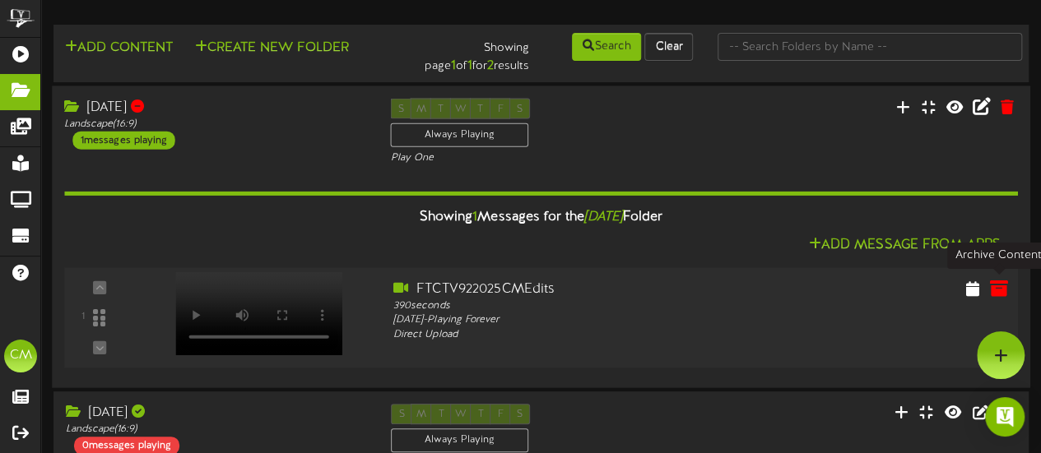
click at [999, 286] on icon at bounding box center [998, 288] width 18 height 18
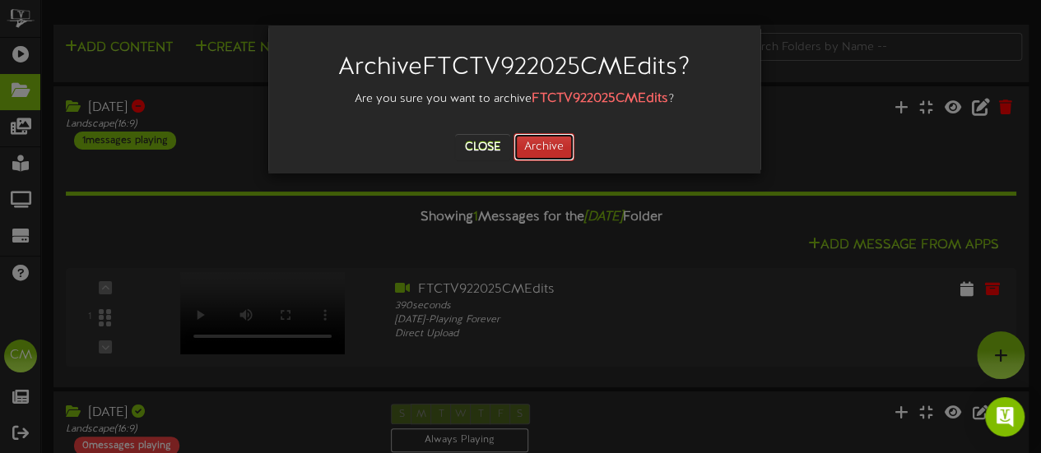
click at [569, 143] on button "Archive" at bounding box center [543, 147] width 61 height 28
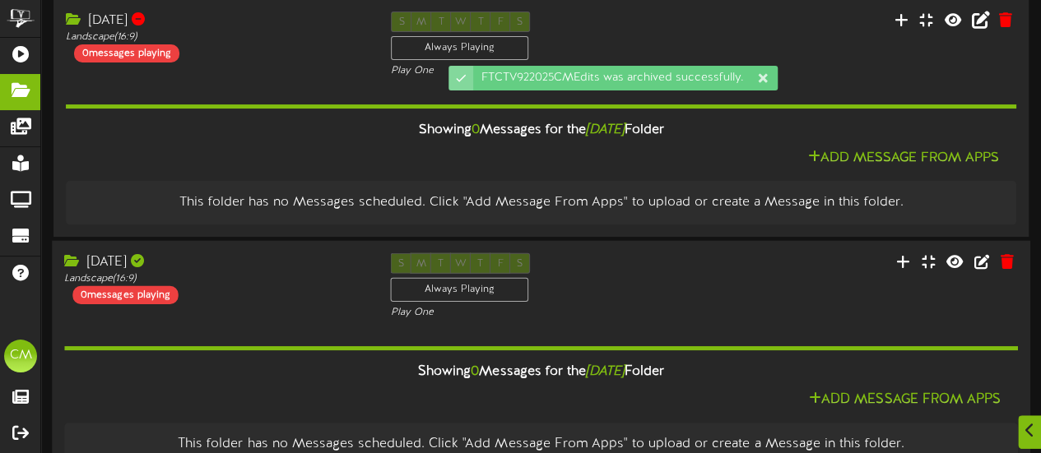
scroll to position [165, 0]
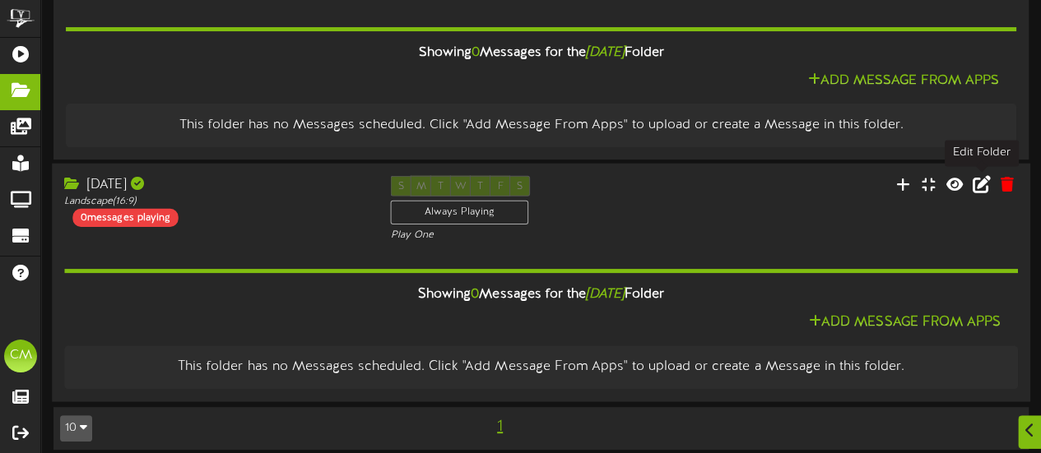
click at [984, 184] on icon at bounding box center [982, 183] width 18 height 18
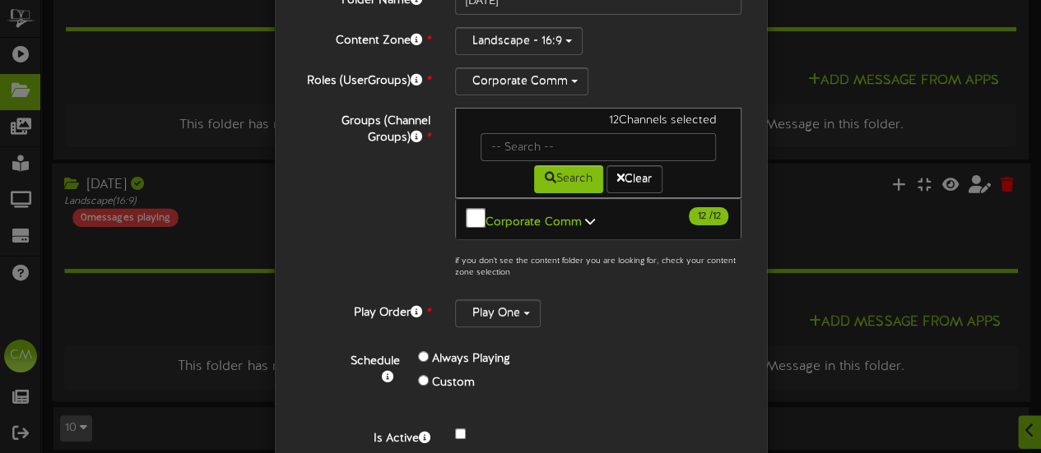
scroll to position [163, 0]
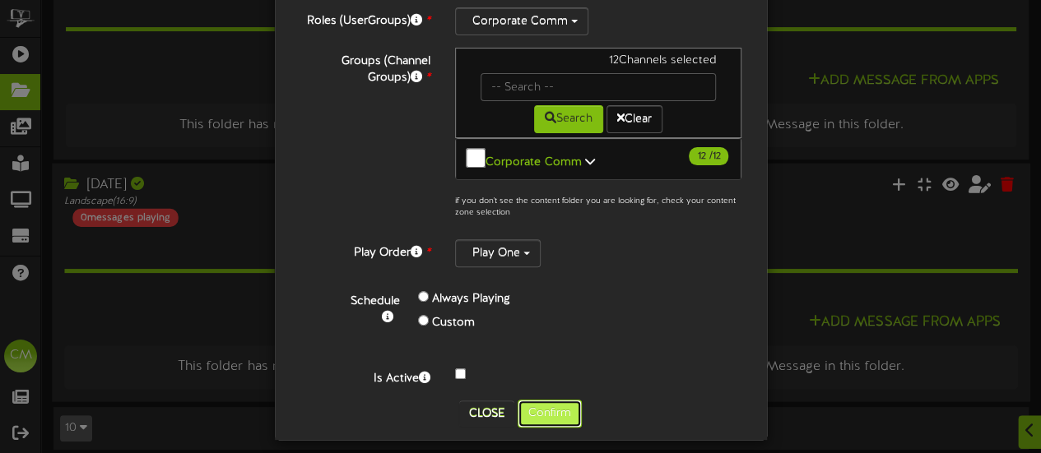
click at [545, 406] on button "Confirm" at bounding box center [550, 414] width 64 height 28
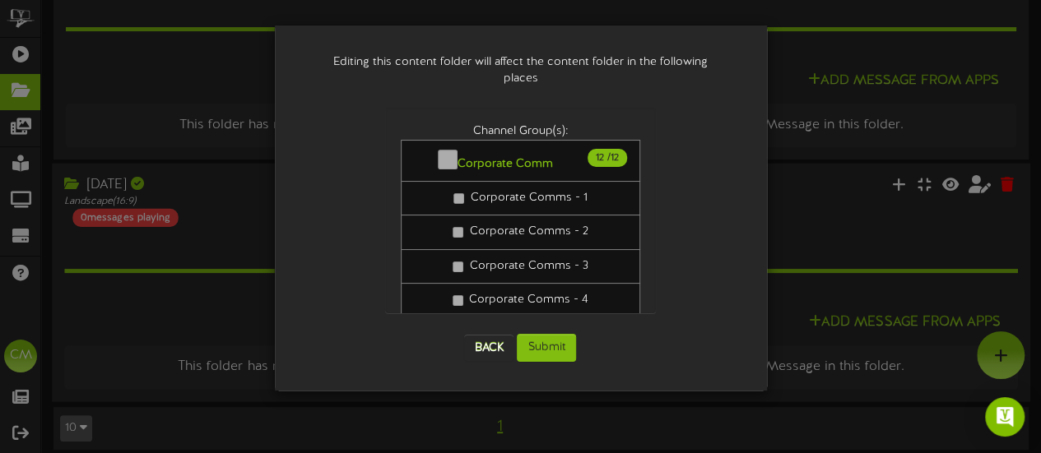
scroll to position [0, 0]
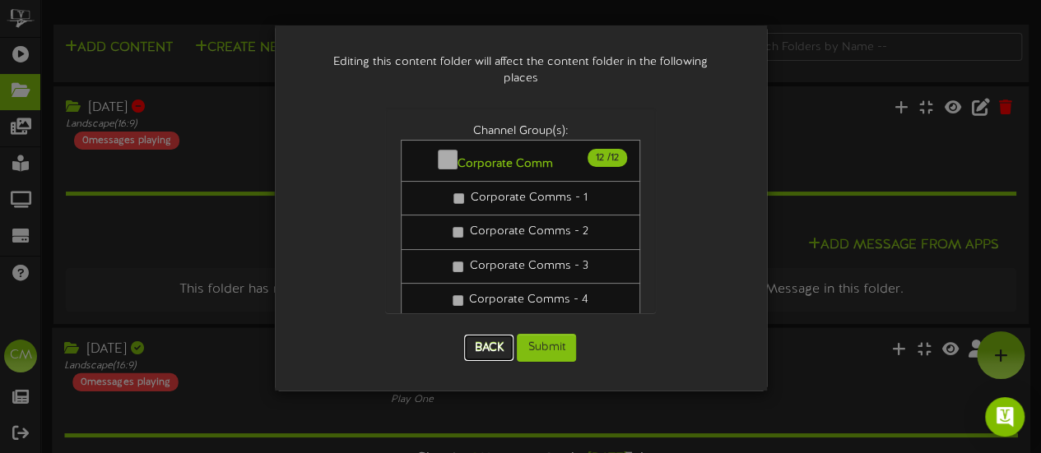
click at [487, 337] on button "Back" at bounding box center [488, 348] width 49 height 26
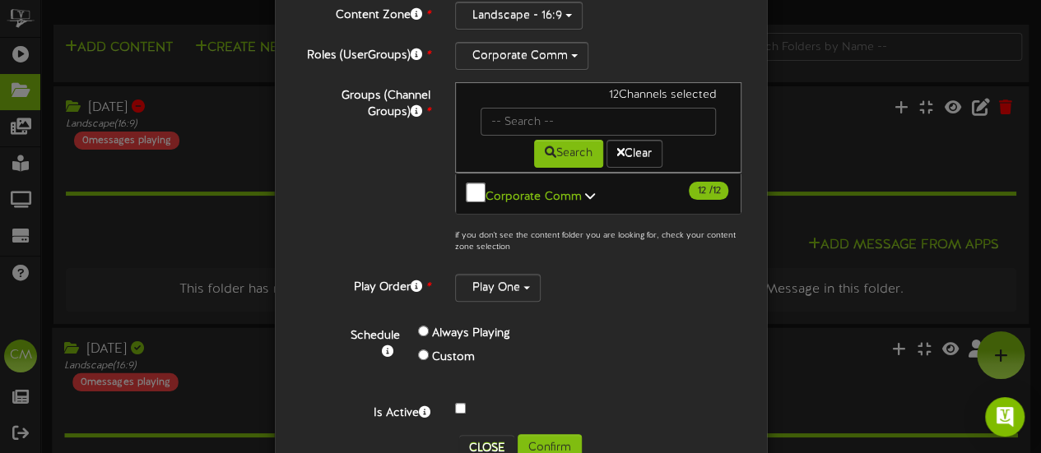
scroll to position [163, 0]
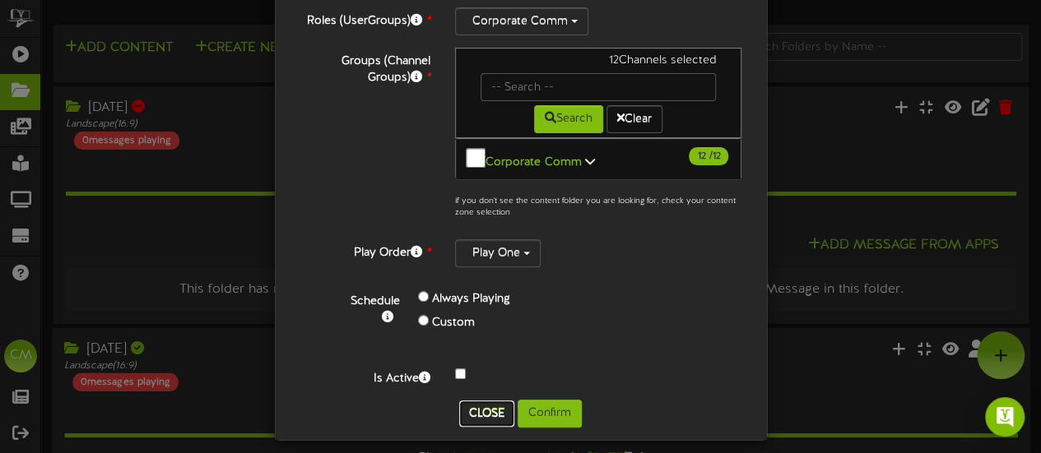
click at [481, 401] on button "Close" at bounding box center [486, 414] width 55 height 26
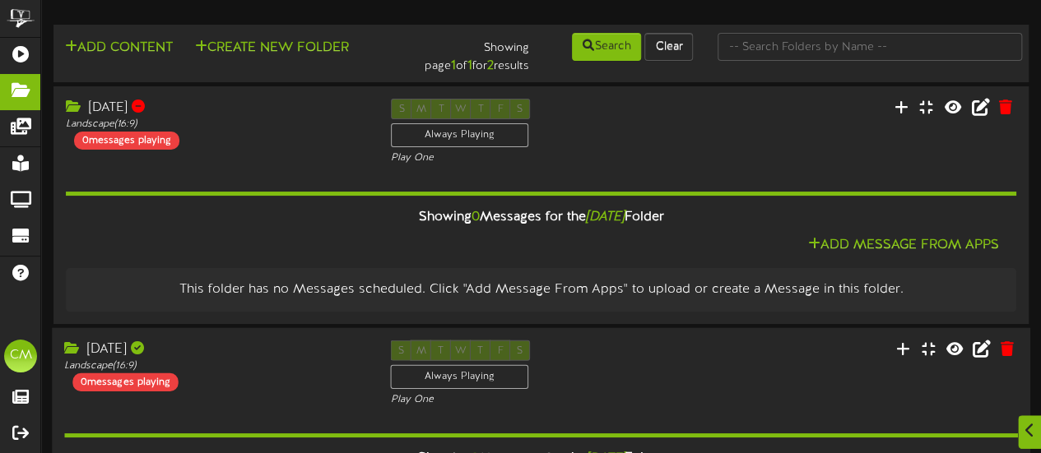
scroll to position [165, 0]
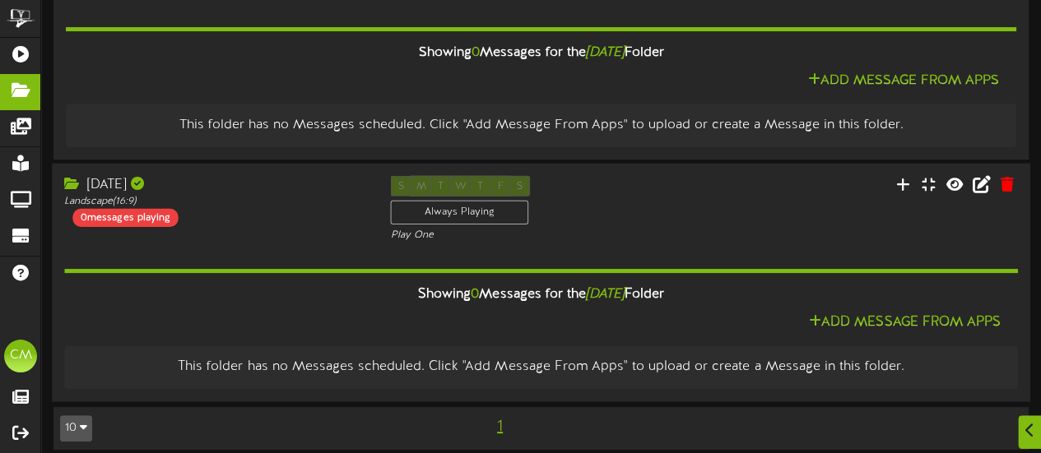
click at [295, 225] on div "Sept 9 Landscape ( 16:9 ) 0 messages playing" at bounding box center [215, 200] width 326 height 51
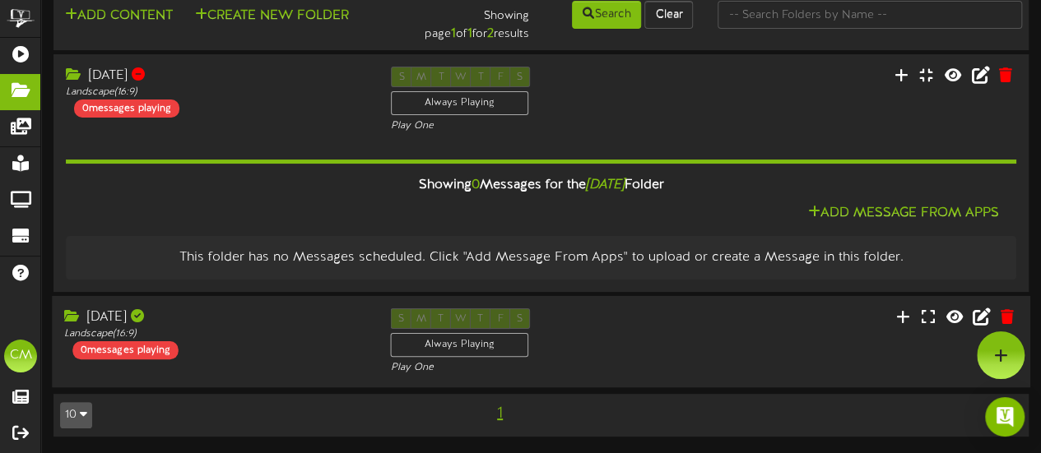
scroll to position [30, 0]
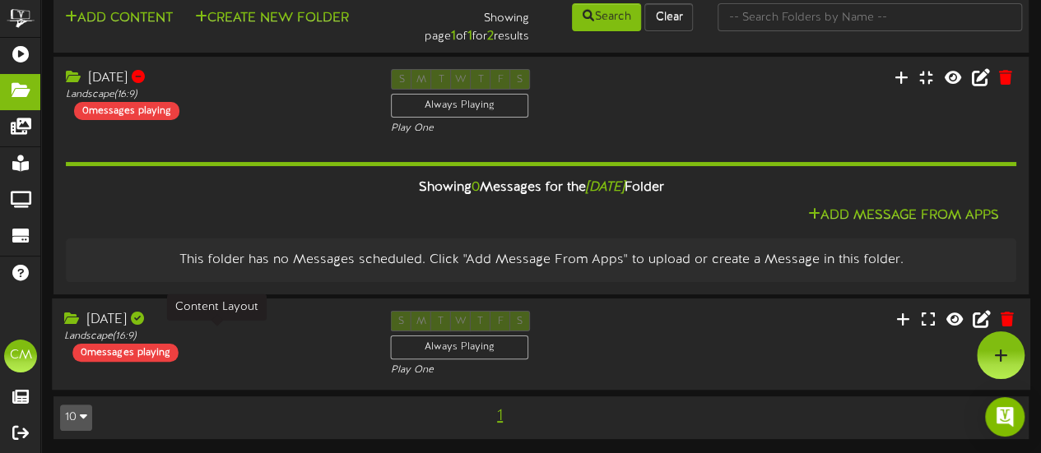
click at [253, 336] on div "Landscape ( 16:9 )" at bounding box center [214, 336] width 301 height 14
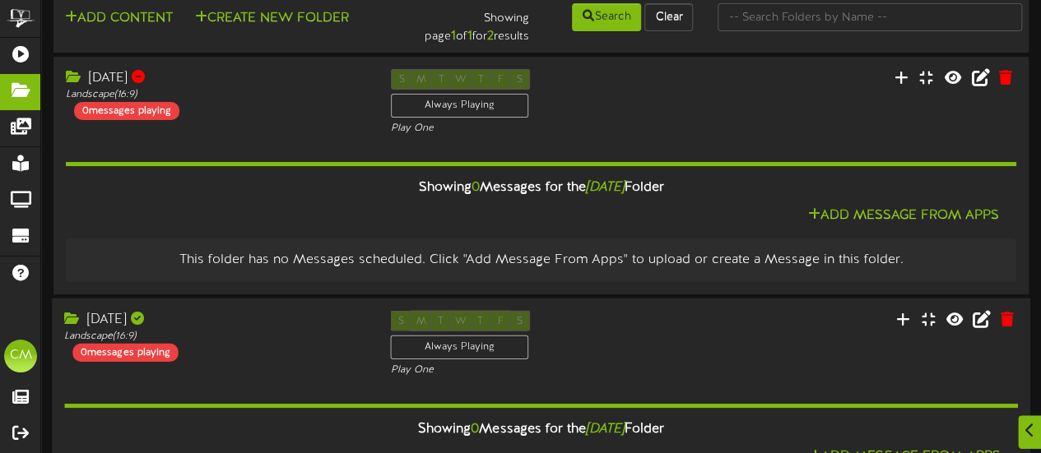
scroll to position [175, 0]
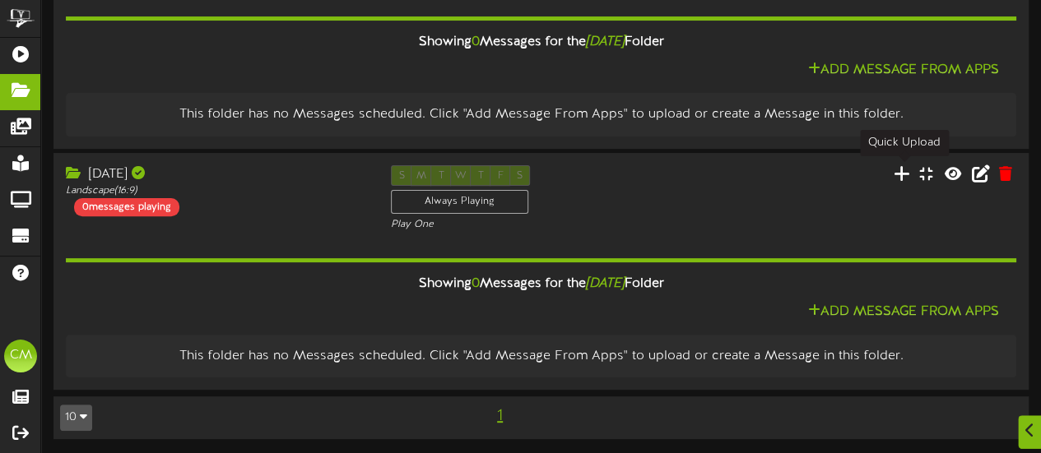
click at [905, 170] on icon at bounding box center [901, 173] width 16 height 18
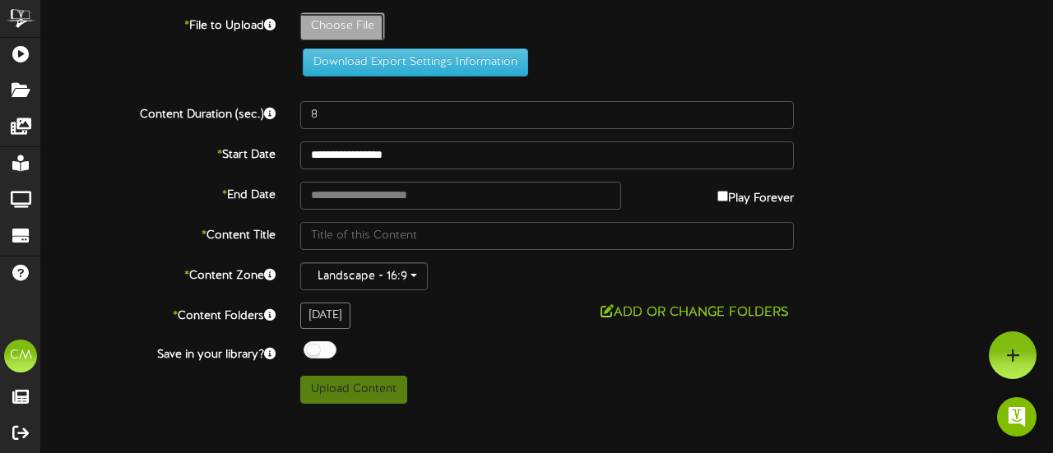
type input "**********"
type input "FTCTV992025"
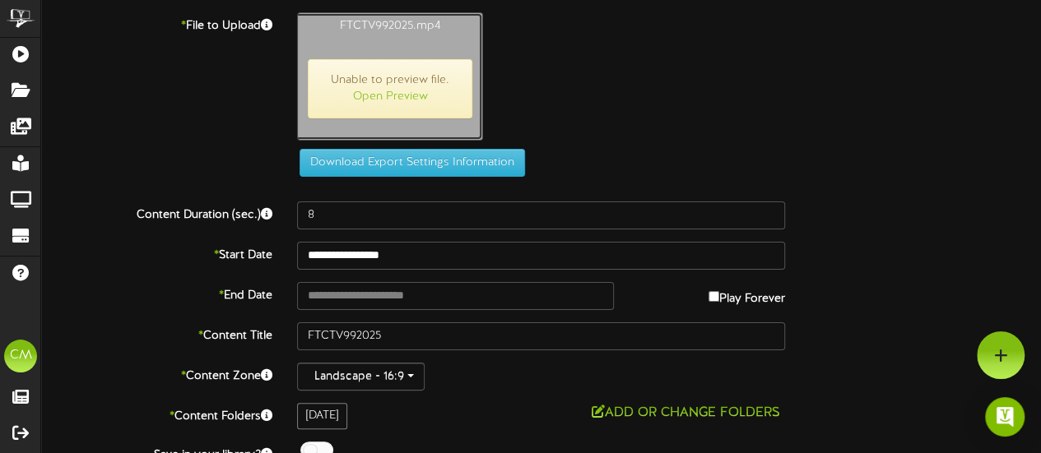
type input "504"
drag, startPoint x: 406, startPoint y: 58, endPoint x: 412, endPoint y: 47, distance: 13.3
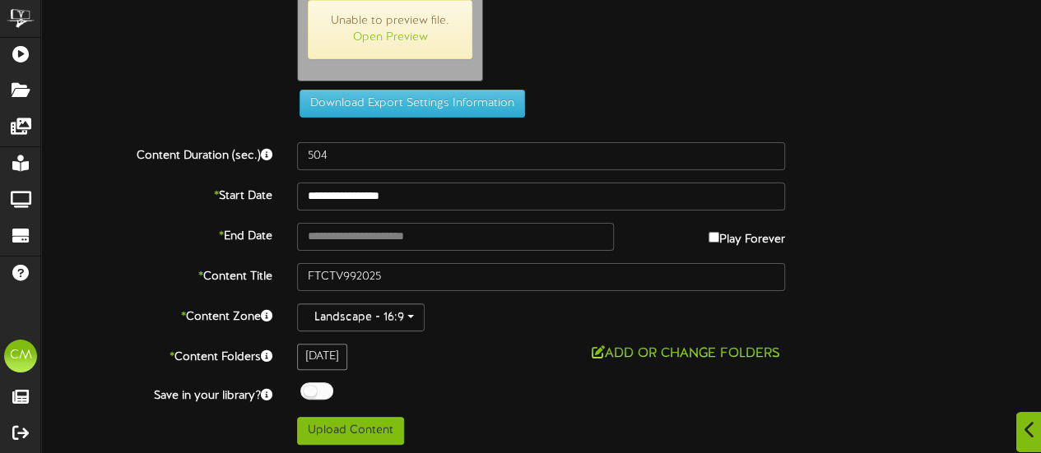
click at [1022, 429] on div at bounding box center [1029, 432] width 28 height 40
click at [918, 234] on div "* End Date Play Forever" at bounding box center [541, 237] width 1024 height 28
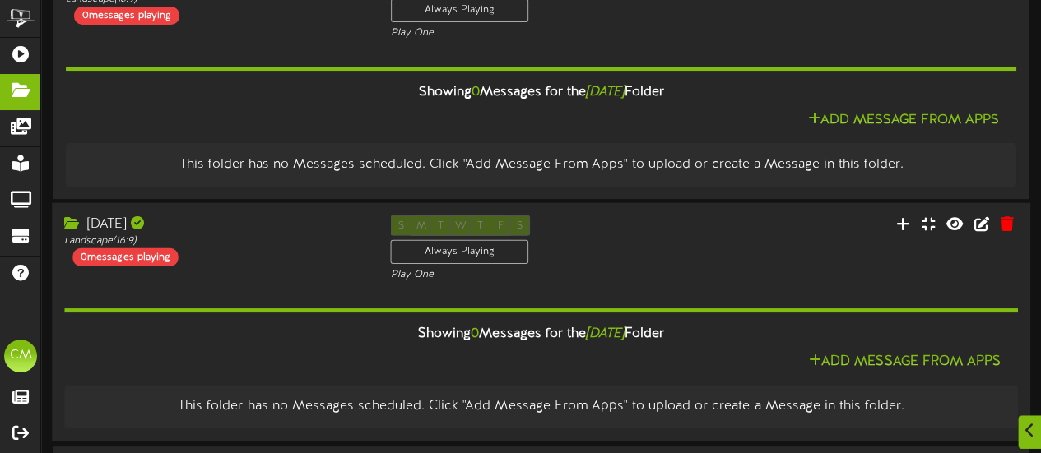
scroll to position [165, 0]
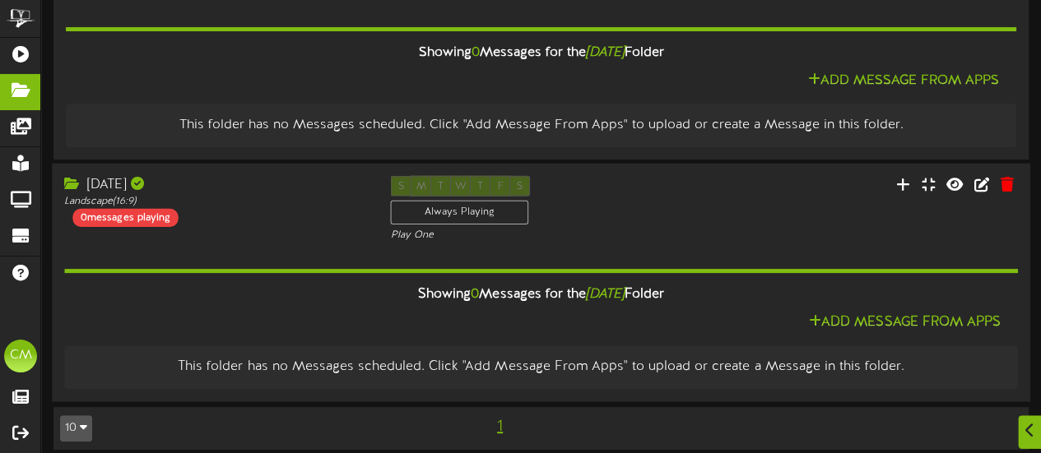
click at [309, 210] on div "Sept 9 Landscape ( 16:9 ) 0 messages playing" at bounding box center [215, 200] width 326 height 51
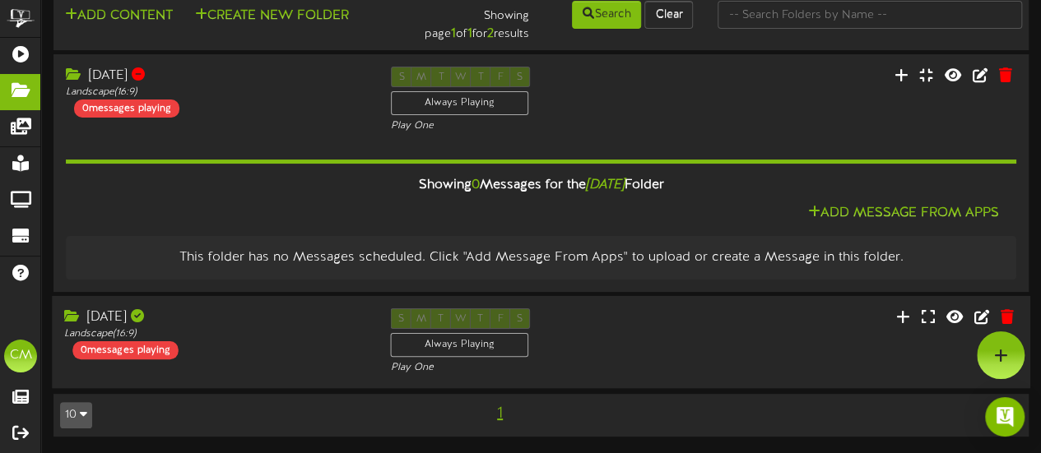
scroll to position [30, 0]
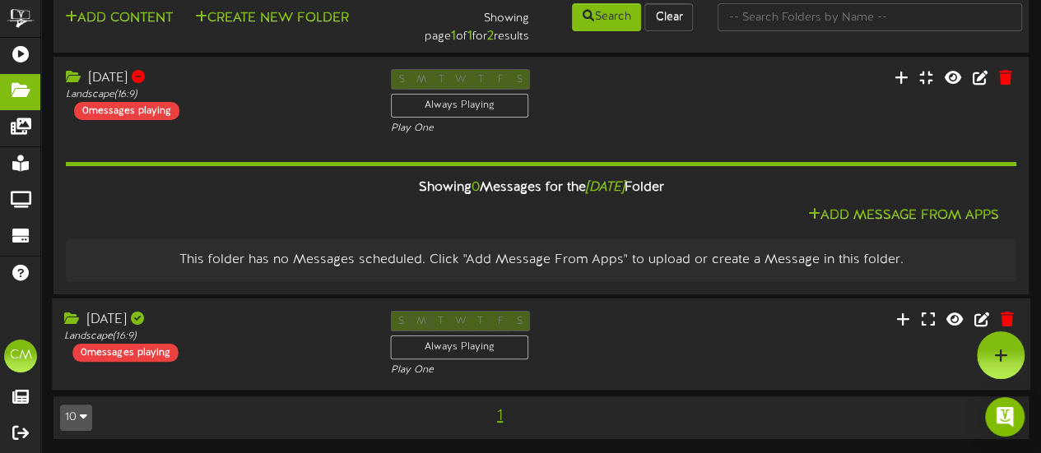
drag, startPoint x: 721, startPoint y: 343, endPoint x: 878, endPoint y: 313, distance: 160.1
click at [718, 341] on div "Sept 9 Landscape ( 16:9 ) 0 messages playing S M T W T F S Always Playing Play …" at bounding box center [541, 344] width 978 height 67
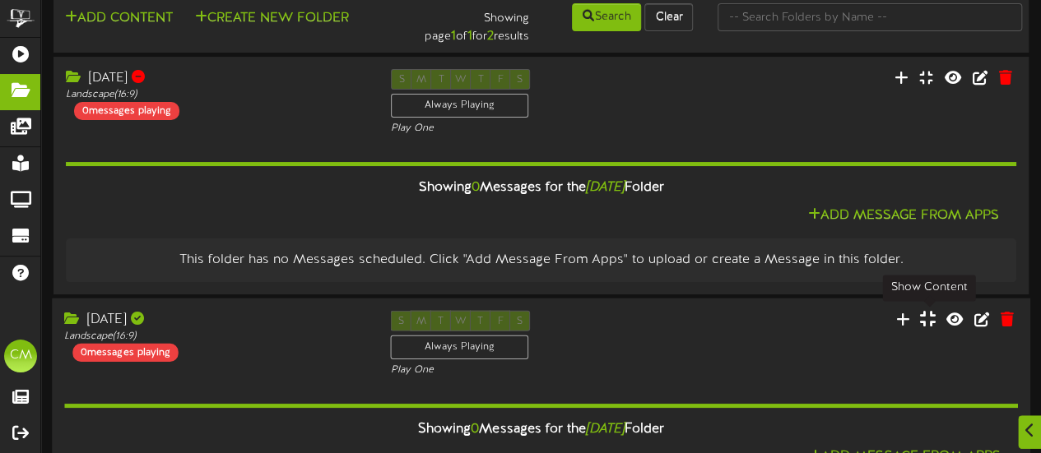
scroll to position [39, 0]
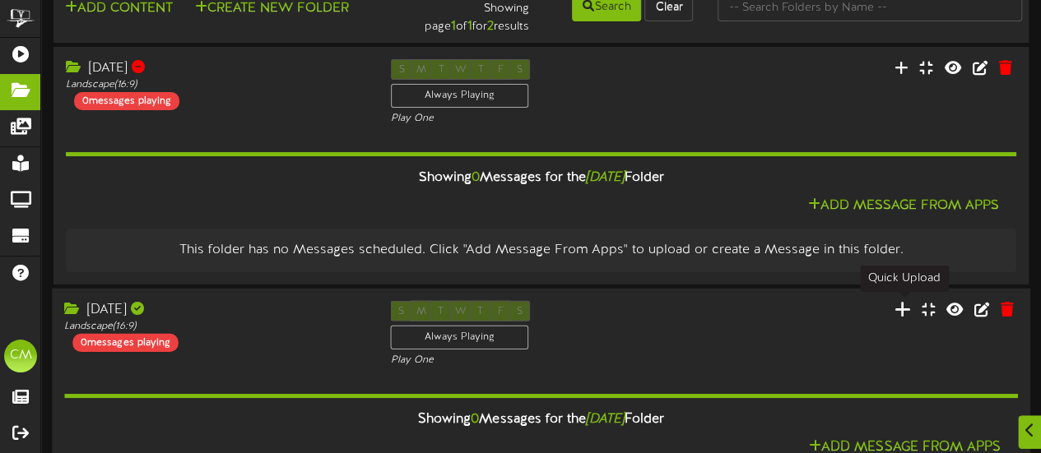
click at [897, 311] on icon at bounding box center [902, 308] width 16 height 18
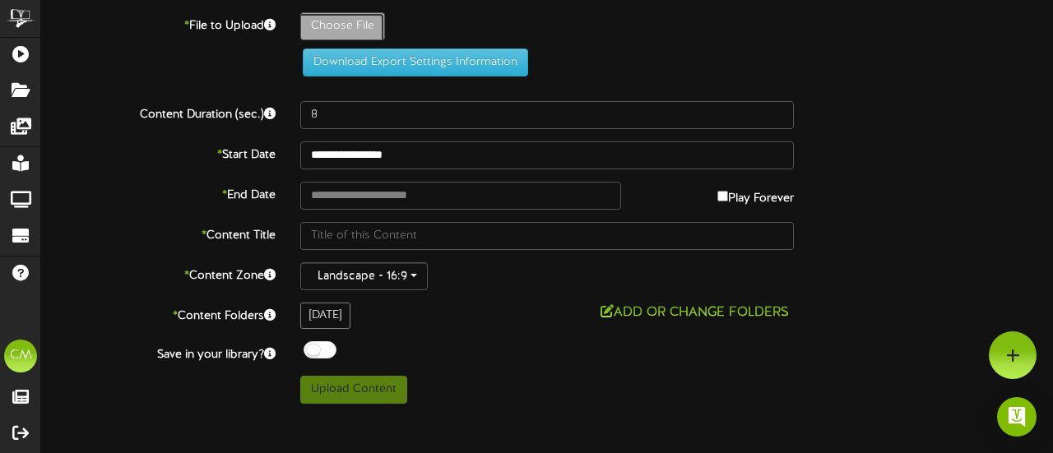
type input "**********"
type input "FTCTV992025_V2"
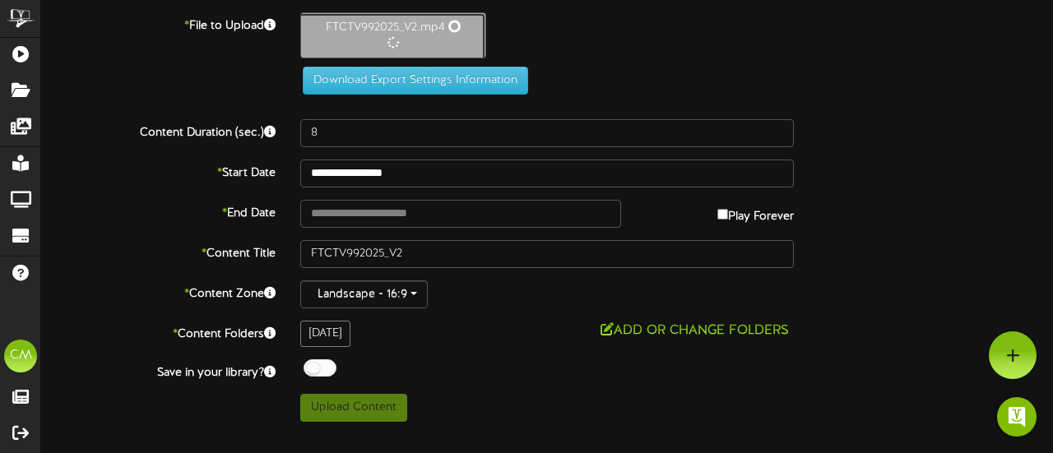
type input "504"
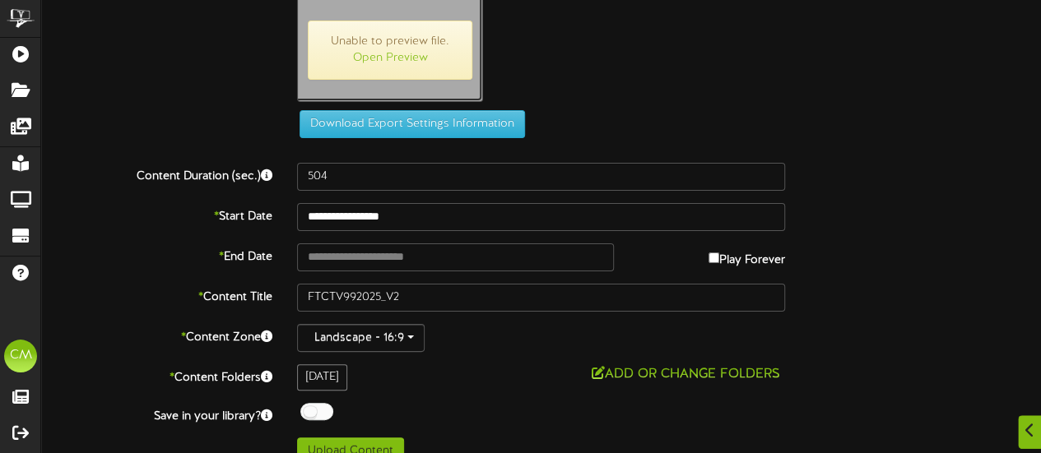
scroll to position [59, 0]
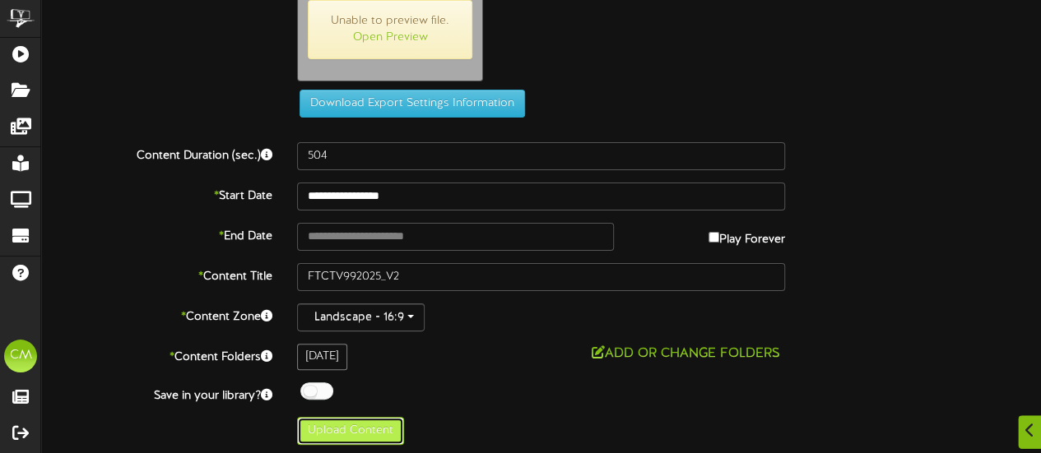
click at [367, 429] on button "Upload Content" at bounding box center [350, 431] width 107 height 28
type input "**********"
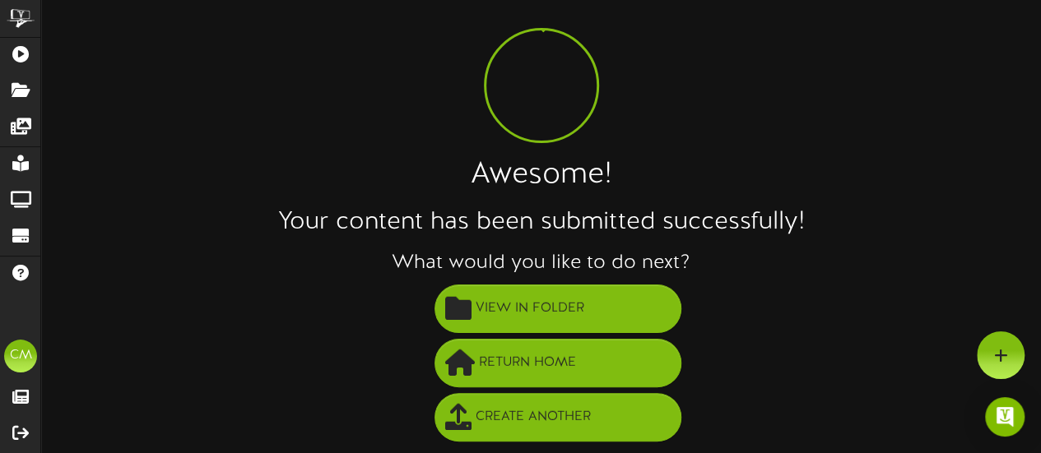
scroll to position [39, 0]
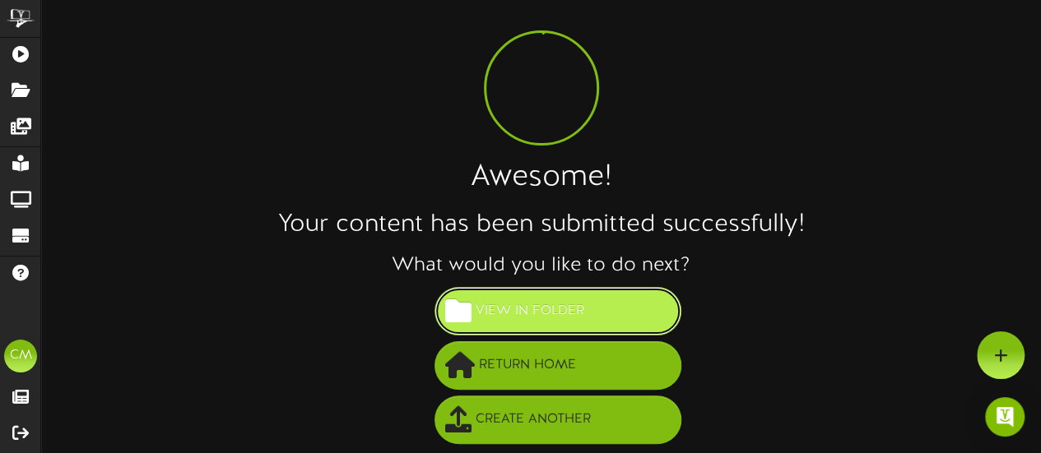
click at [628, 314] on button "View in Folder" at bounding box center [557, 311] width 247 height 49
